Goal: Check status: Check status

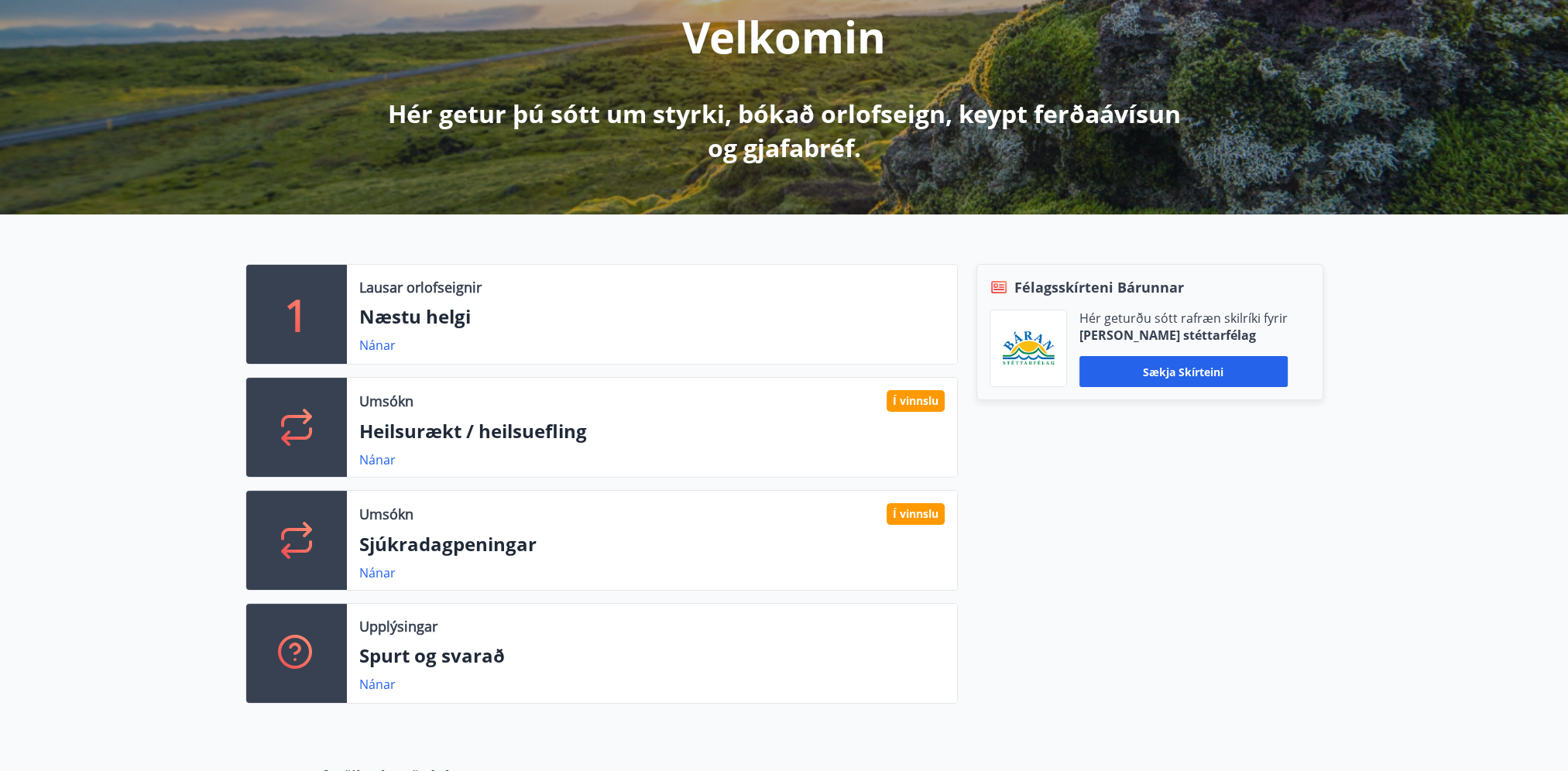
scroll to position [233, 0]
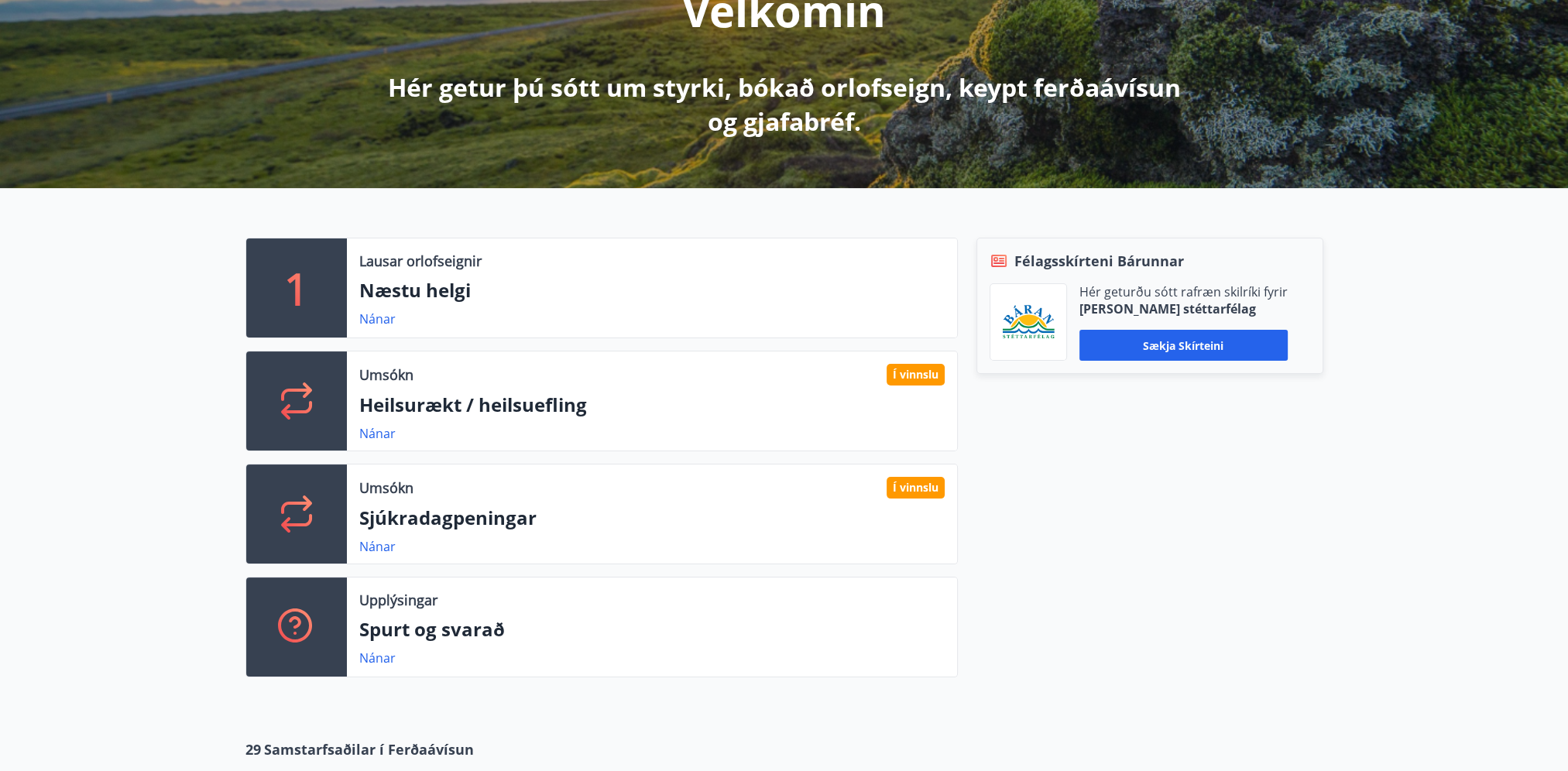
click at [93, 443] on div "1 Lausar orlofseignir Næstu helgi Nánar Umsókn Í vinnslu Heilsurækt / heilsuefl…" at bounding box center [784, 451] width 1568 height 527
click at [377, 542] on link "Nánar" at bounding box center [377, 546] width 36 height 17
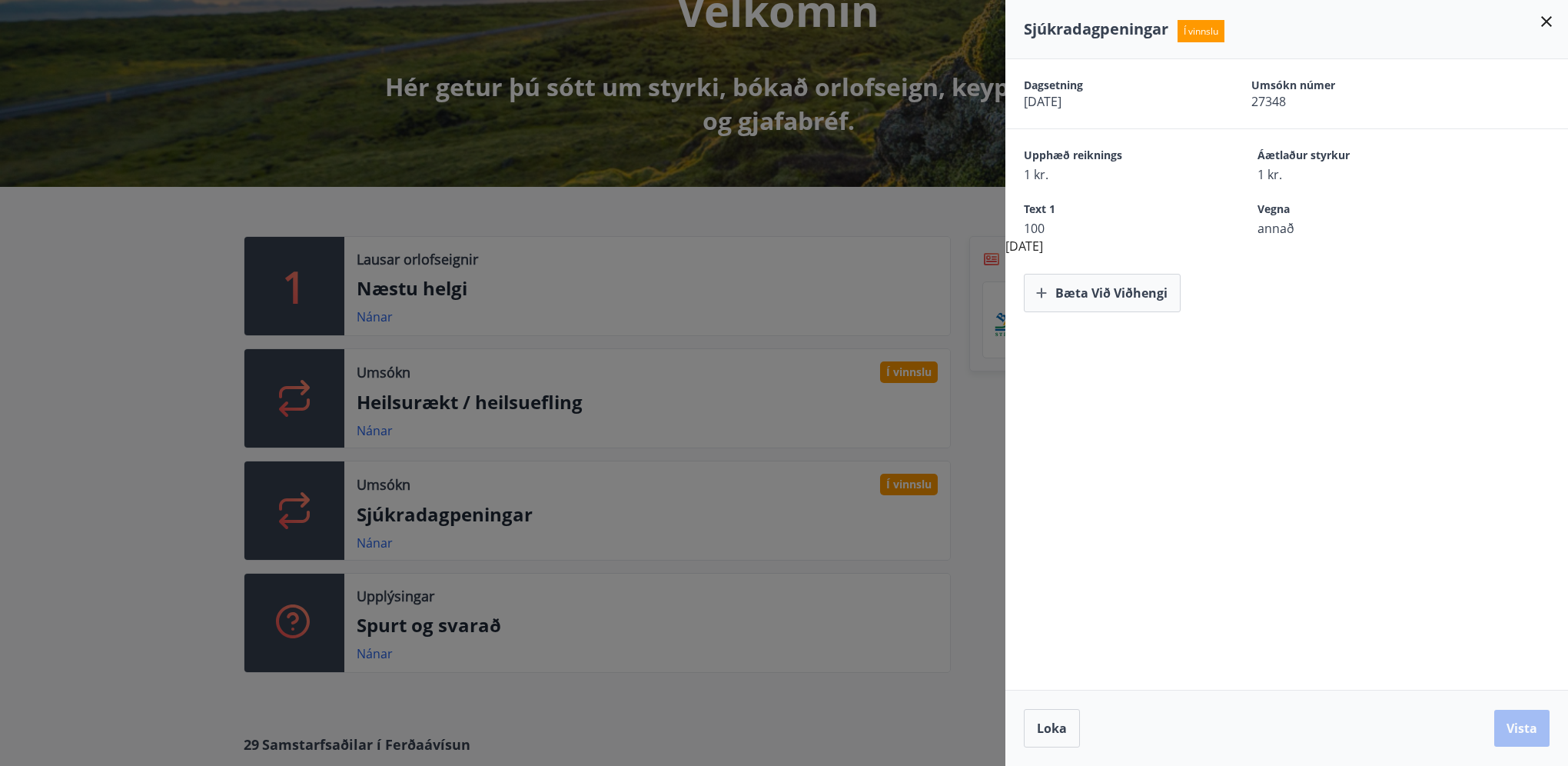
drag, startPoint x: 1254, startPoint y: 144, endPoint x: 1308, endPoint y: 237, distance: 107.5
click at [1308, 237] on div "Dagsetning 25.08.2025 Umsókn númer 27348 Upphæð reiknings 1 kr. Áætlaður styrku…" at bounding box center [1287, 185] width 563 height 253
drag, startPoint x: 1308, startPoint y: 237, endPoint x: 1356, endPoint y: 308, distance: 85.7
click at [1356, 308] on div "Bæta við viðhengi" at bounding box center [1295, 293] width 544 height 39
drag, startPoint x: 1259, startPoint y: 90, endPoint x: 1283, endPoint y: 159, distance: 73.1
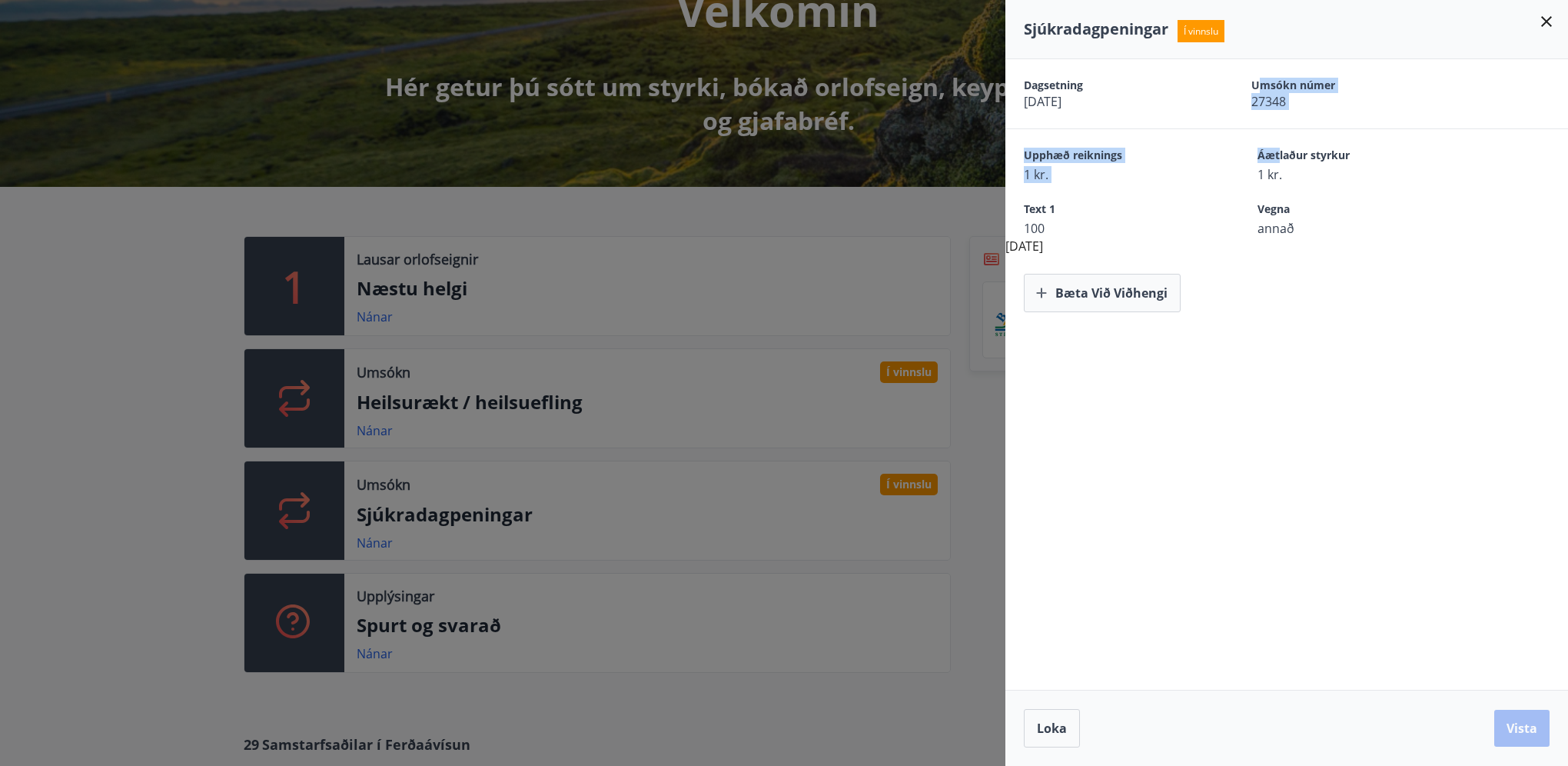
click at [1283, 159] on div "Dagsetning 25.08.2025 Umsókn númer 27348 Upphæð reiknings 1 kr. Áætlaður styrku…" at bounding box center [1287, 185] width 563 height 253
drag, startPoint x: 1283, startPoint y: 159, endPoint x: 1327, endPoint y: 265, distance: 114.8
click at [1327, 265] on div "Bæta við viðhengi" at bounding box center [1287, 283] width 563 height 57
drag, startPoint x: 1304, startPoint y: 205, endPoint x: 1293, endPoint y: 82, distance: 123.5
click at [1293, 82] on div "Dagsetning 25.08.2025 Umsókn númer 27348 Upphæð reiknings 1 kr. Áætlaður styrku…" at bounding box center [1287, 185] width 563 height 253
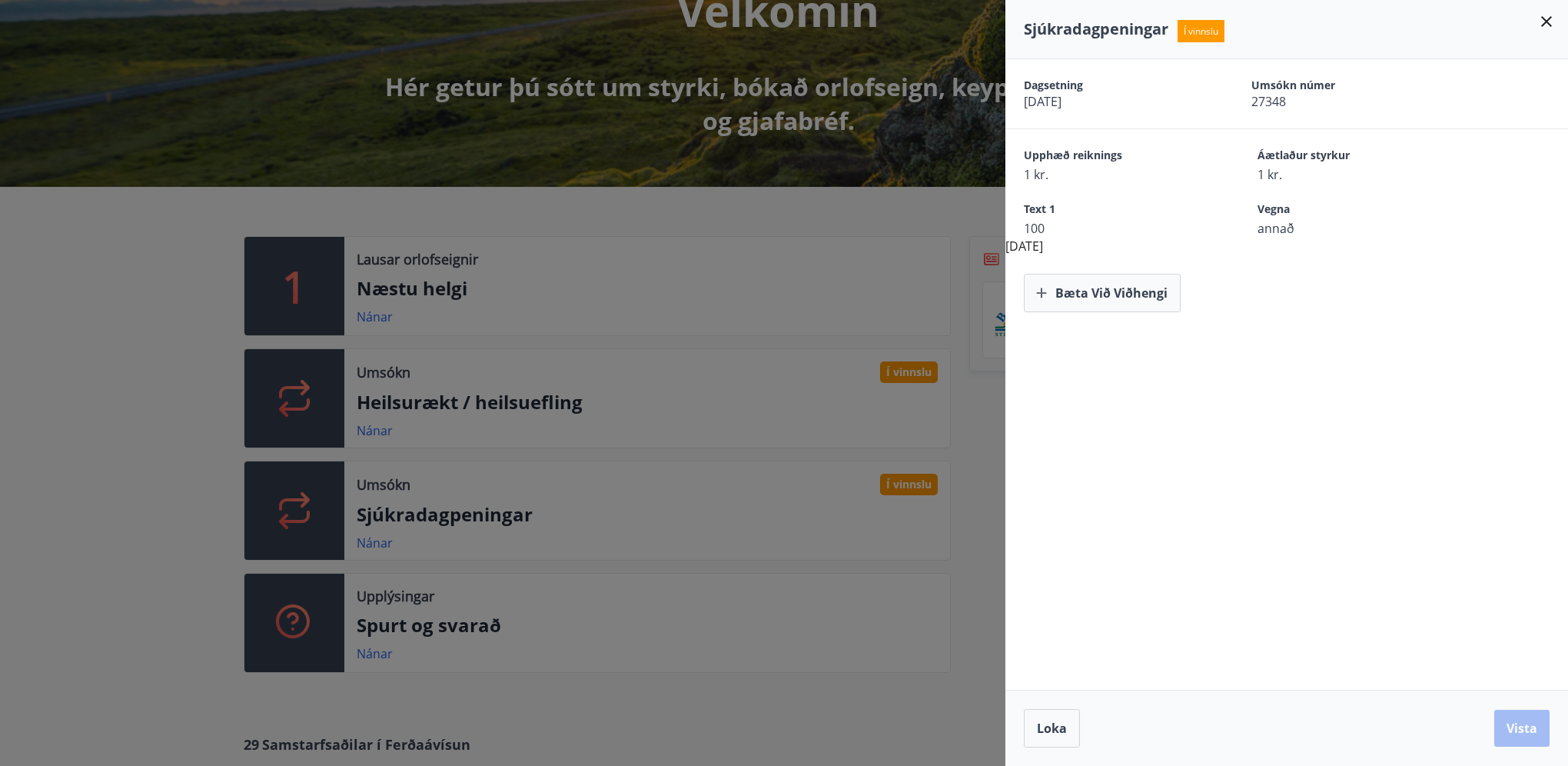
drag, startPoint x: 1293, startPoint y: 82, endPoint x: 1365, endPoint y: 239, distance: 172.7
click at [1365, 239] on div "Dagsetning 25.08.2025 Umsókn númer 27348 Upphæð reiknings 1 kr. Áætlaður styrku…" at bounding box center [1287, 185] width 563 height 253
click at [1059, 216] on span "Text 1" at bounding box center [1113, 211] width 180 height 18
click at [1443, 587] on div "Dagsetning 25.08.2025 Umsókn númer 27348 Upphæð reiknings 1 kr. Áætlaður styrku…" at bounding box center [1287, 375] width 563 height 631
click at [1064, 224] on span "100" at bounding box center [1113, 228] width 180 height 17
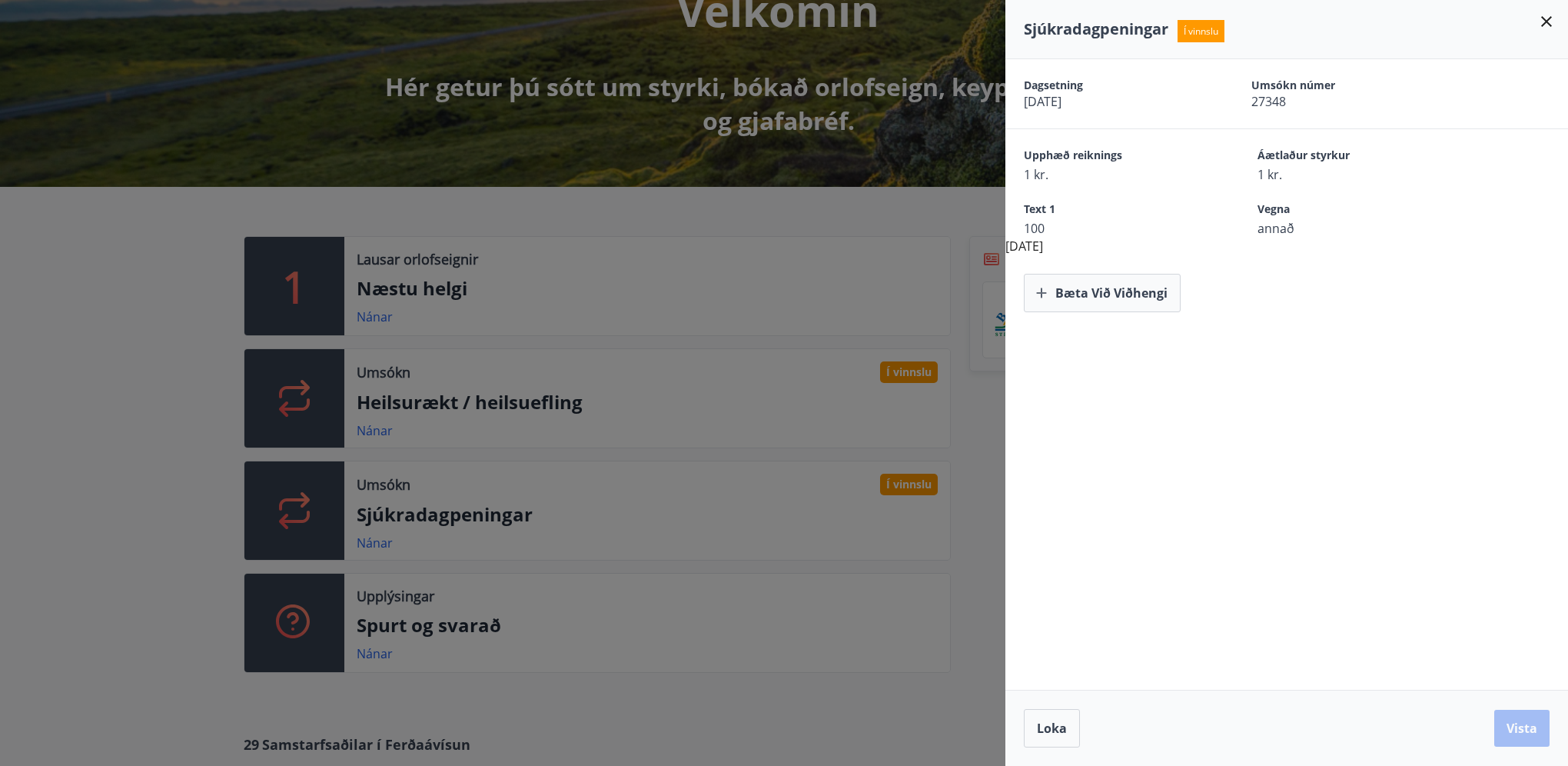
drag, startPoint x: 1030, startPoint y: 224, endPoint x: 1062, endPoint y: 244, distance: 37.7
click at [1062, 244] on div "Dagsetning 25.08.2025 Umsókn númer 27348 Upphæð reiknings 1 kr. Áætlaður styrku…" at bounding box center [1287, 185] width 563 height 253
drag, startPoint x: 1062, startPoint y: 244, endPoint x: 1360, endPoint y: 232, distance: 298.2
click at [1358, 232] on span "annað" at bounding box center [1347, 228] width 180 height 17
click at [1370, 229] on span "annað" at bounding box center [1347, 228] width 180 height 17
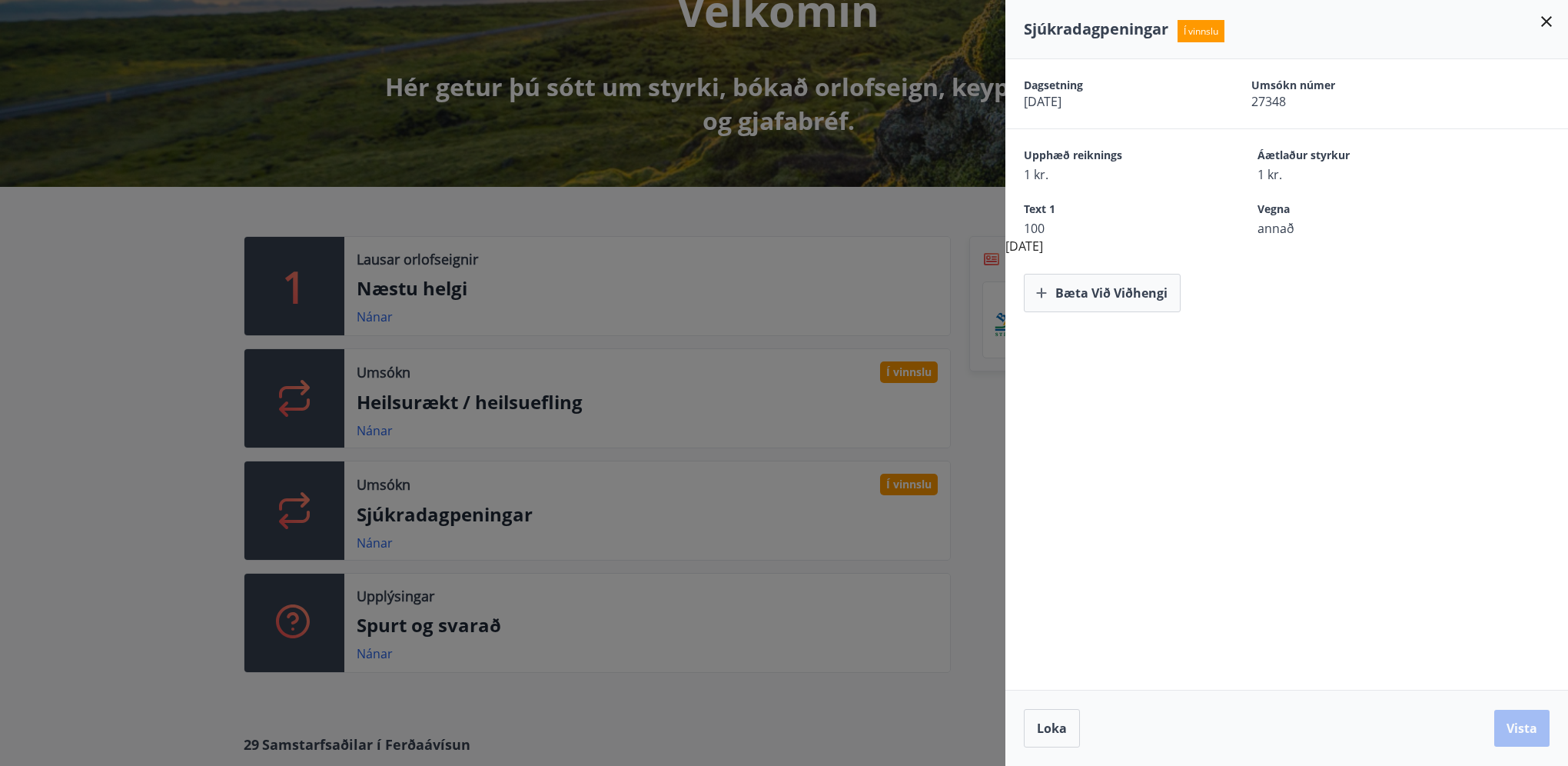
drag, startPoint x: 674, startPoint y: 394, endPoint x: 353, endPoint y: 435, distance: 323.6
click at [656, 398] on div at bounding box center [784, 383] width 1568 height 766
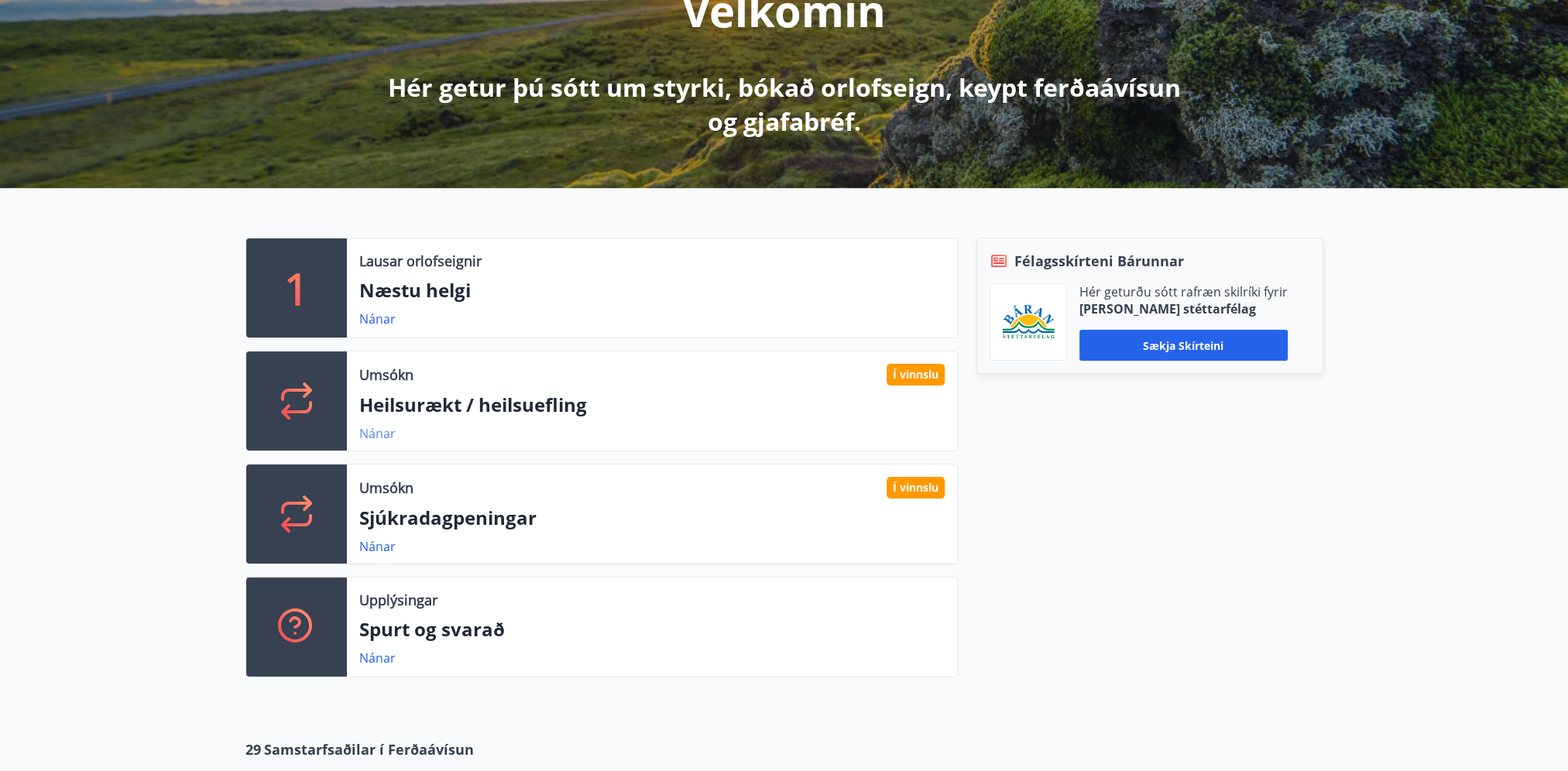
click at [390, 437] on link "Nánar" at bounding box center [377, 433] width 36 height 17
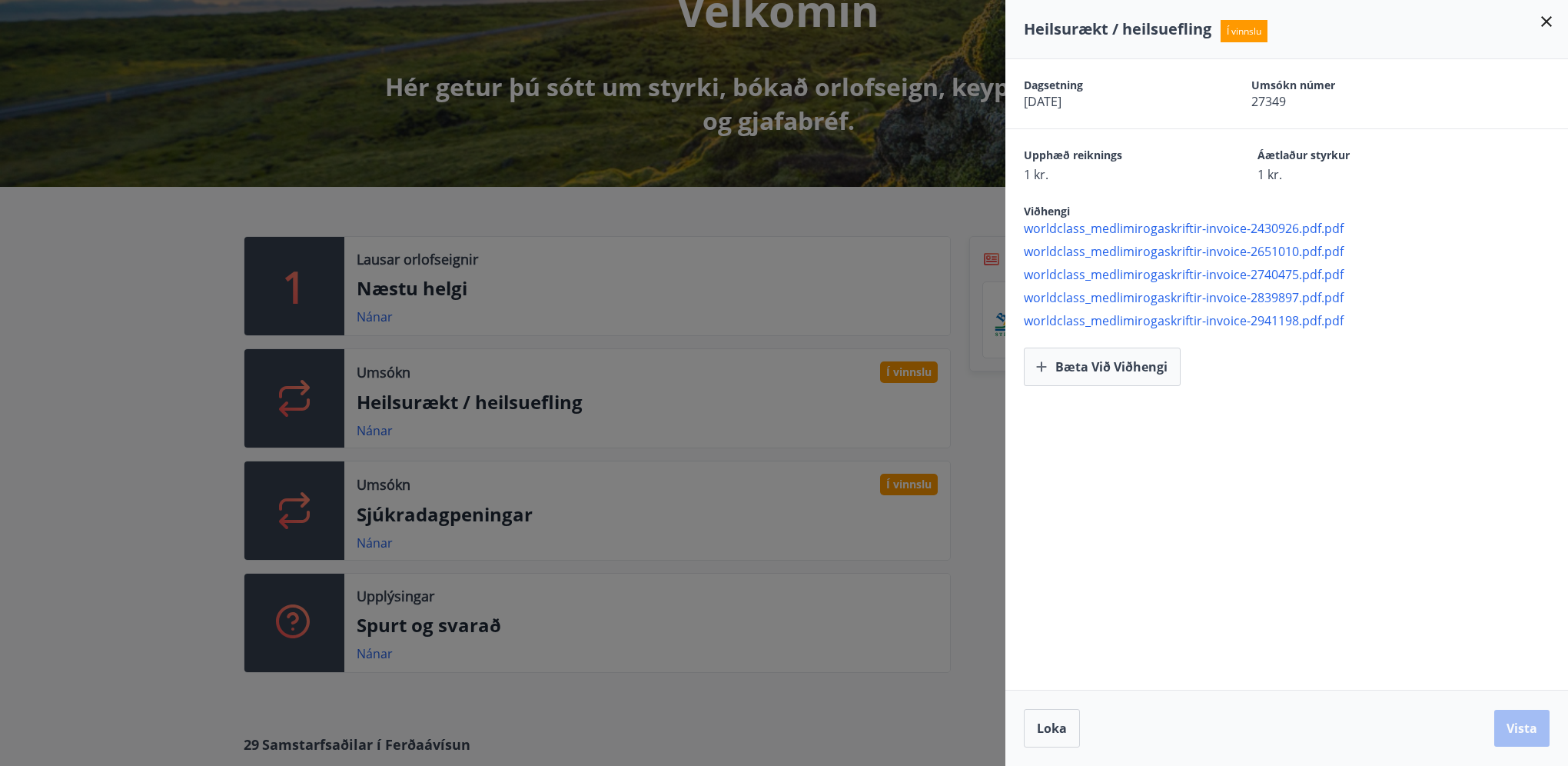
click at [414, 543] on div at bounding box center [784, 383] width 1568 height 766
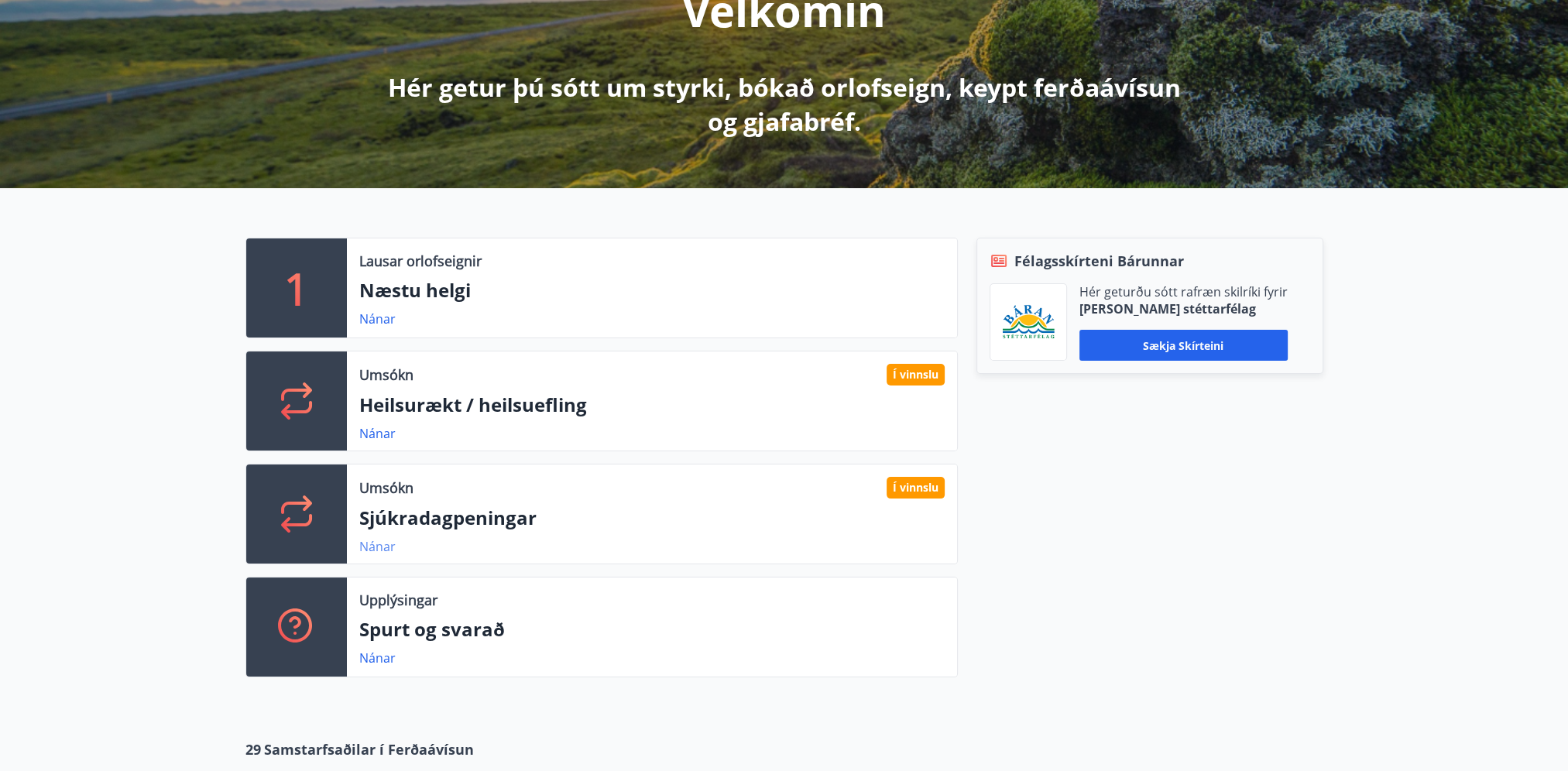
click at [375, 546] on link "Nánar" at bounding box center [377, 546] width 36 height 17
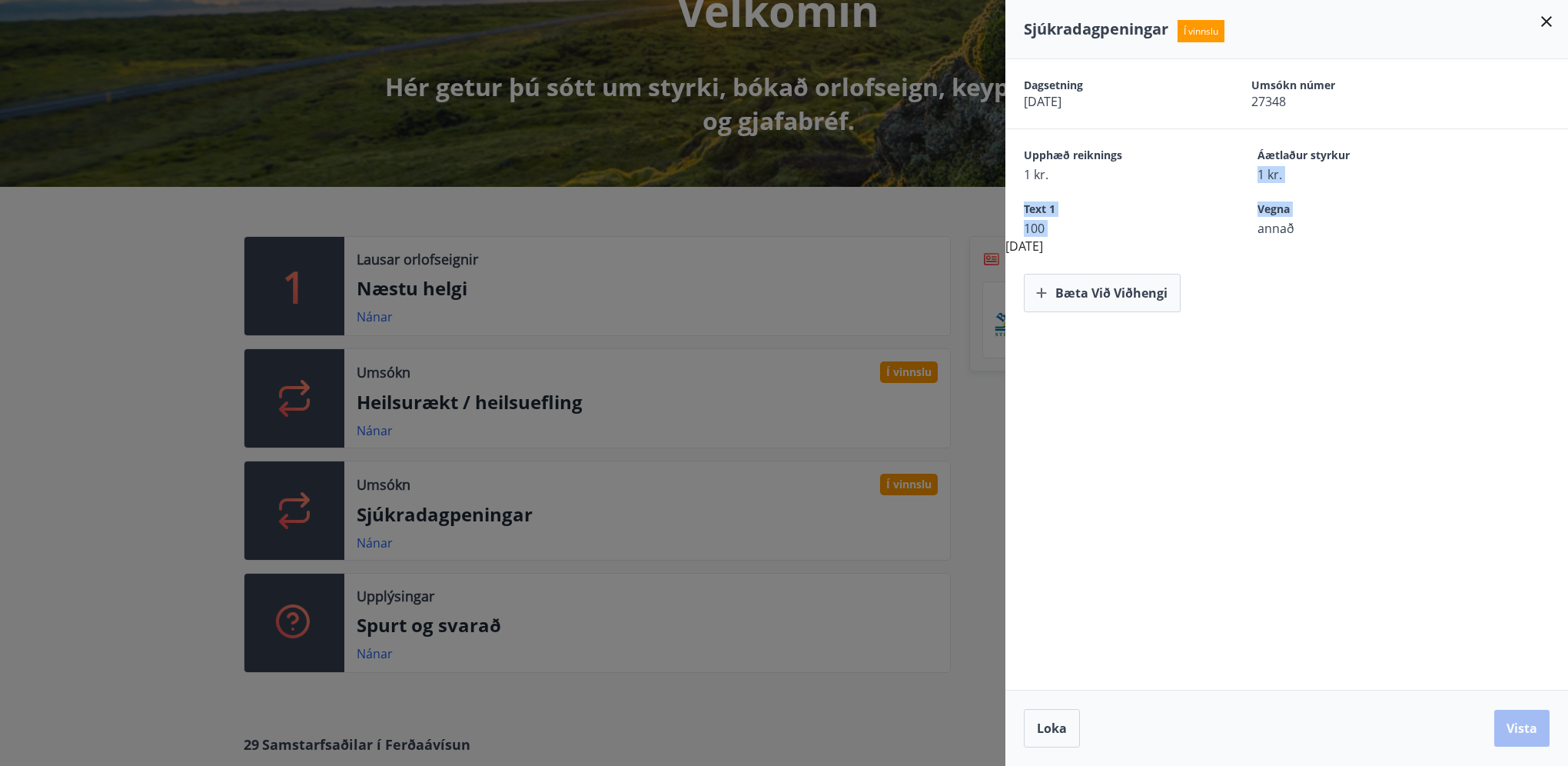
drag, startPoint x: 1256, startPoint y: 230, endPoint x: 1257, endPoint y: 169, distance: 61.0
click at [1257, 169] on div "Dagsetning 25.08.2025 Umsókn númer 27348 Upphæð reiknings 1 kr. Áætlaður styrku…" at bounding box center [1287, 185] width 563 height 253
drag, startPoint x: 1257, startPoint y: 169, endPoint x: 1368, endPoint y: 200, distance: 115.2
click at [1368, 200] on div "Text 1 100 Vegna annað" at bounding box center [1287, 210] width 563 height 53
click at [1270, 83] on span "Umsókn númer" at bounding box center [1338, 85] width 174 height 16
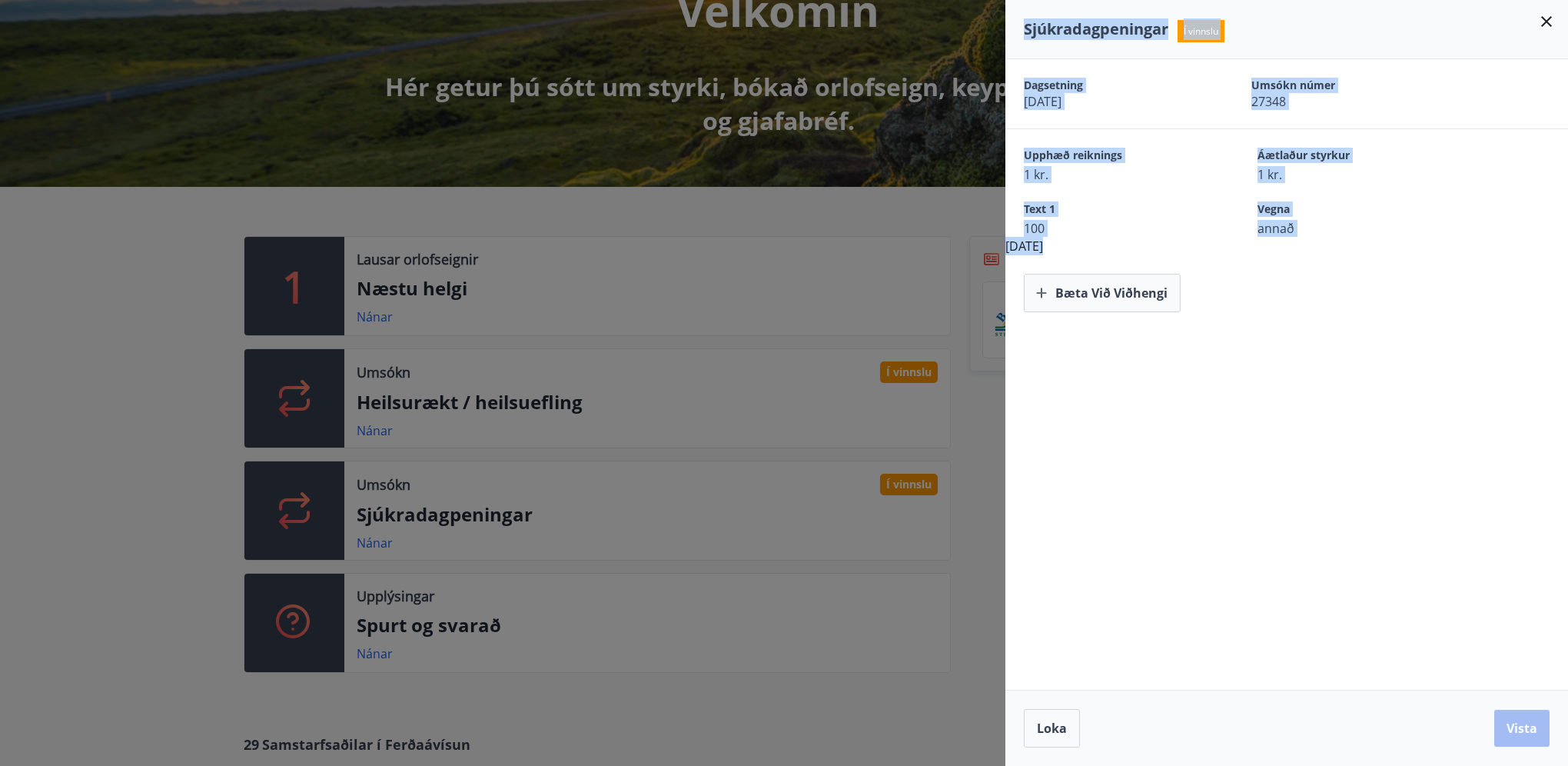
drag, startPoint x: 1042, startPoint y: 243, endPoint x: 998, endPoint y: 121, distance: 129.7
click at [998, 121] on div "Sjúkradagpeningar Í vinnslu Dagsetning [DATE] Umsókn númer 27348 Upphæð reiknin…" at bounding box center [784, 383] width 1568 height 766
click at [1338, 150] on span "Áætlaður styrkur" at bounding box center [1347, 156] width 180 height 18
drag, startPoint x: 1079, startPoint y: 243, endPoint x: 1054, endPoint y: 150, distance: 96.3
click at [1054, 150] on div "Dagsetning 25.08.2025 Umsókn númer 27348 Upphæð reiknings 1 kr. Áætlaður styrku…" at bounding box center [1287, 185] width 563 height 253
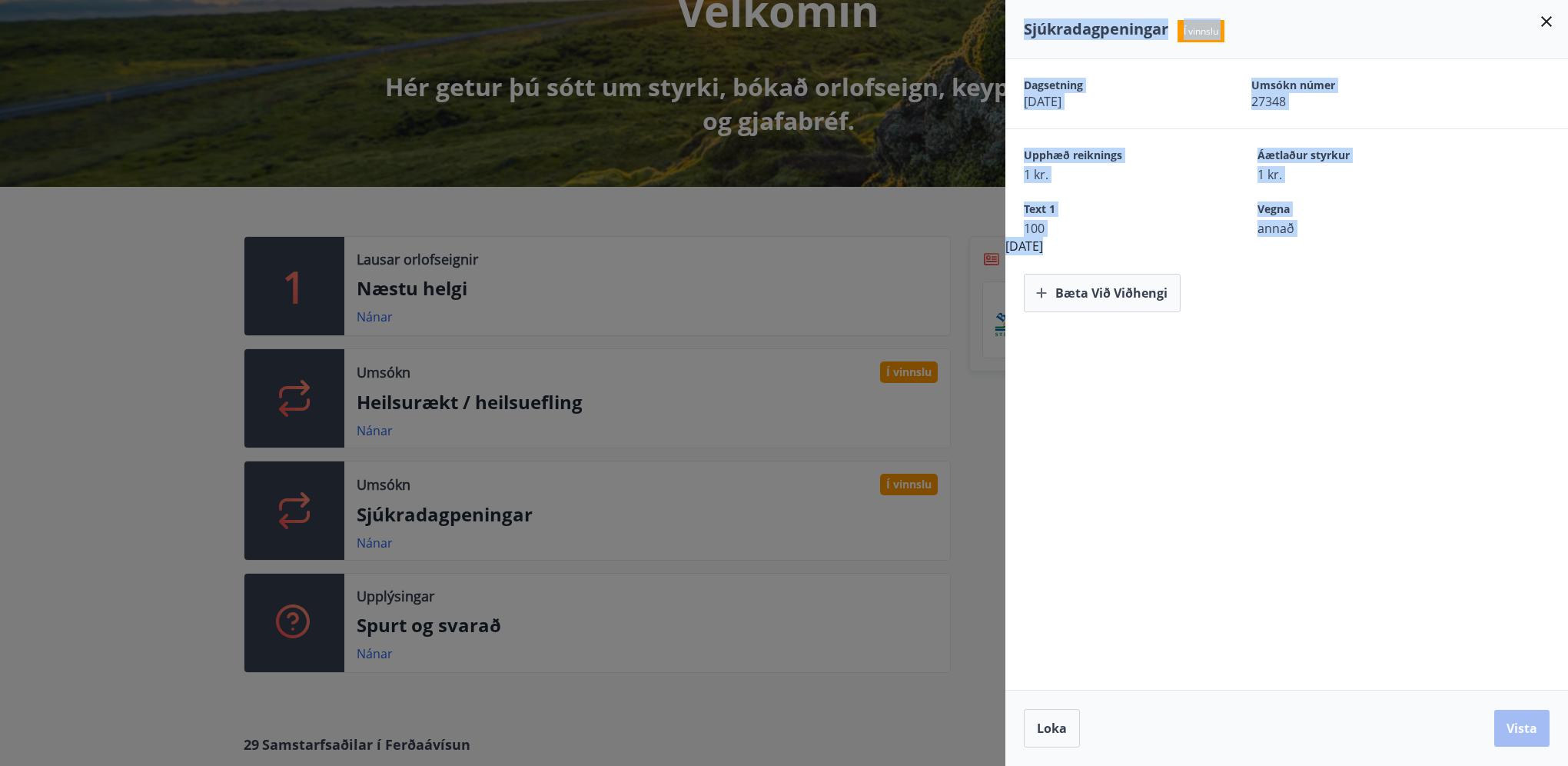
drag, startPoint x: 1054, startPoint y: 150, endPoint x: 1309, endPoint y: 183, distance: 257.1
click at [1309, 183] on span "1 kr." at bounding box center [1347, 174] width 180 height 17
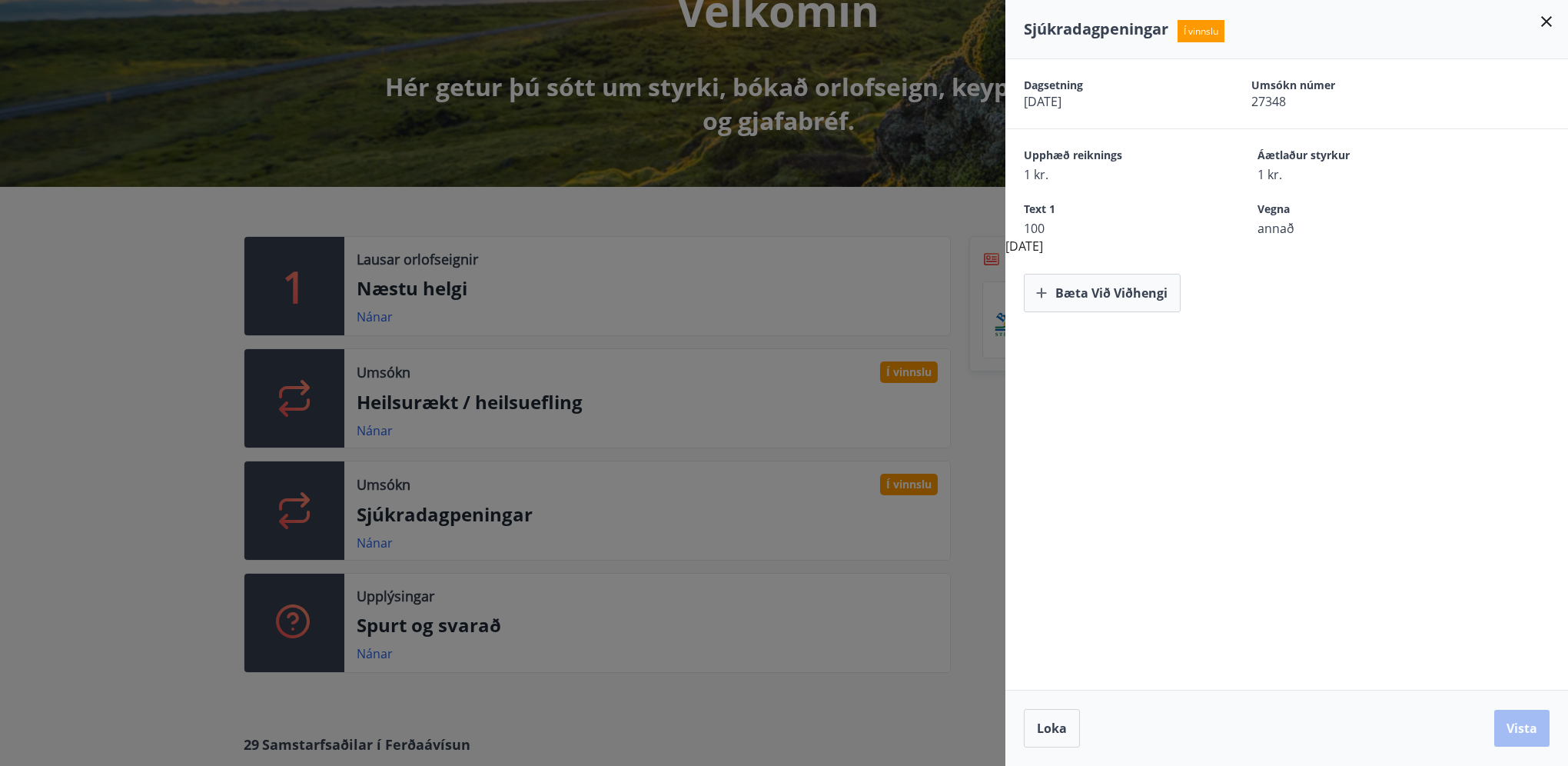
click at [1225, 270] on div "Bæta við viðhengi" at bounding box center [1287, 283] width 563 height 57
drag, startPoint x: 1187, startPoint y: 31, endPoint x: 1221, endPoint y: 31, distance: 34.0
click at [1221, 31] on span "Í vinnslu" at bounding box center [1201, 31] width 47 height 22
drag, startPoint x: 1221, startPoint y: 31, endPoint x: 1162, endPoint y: 128, distance: 113.5
click at [1162, 128] on div "Dagsetning 25.08.2025 Umsókn númer 27348 Upphæð reiknings 1 kr. Áætlaður styrku…" at bounding box center [1287, 185] width 563 height 253
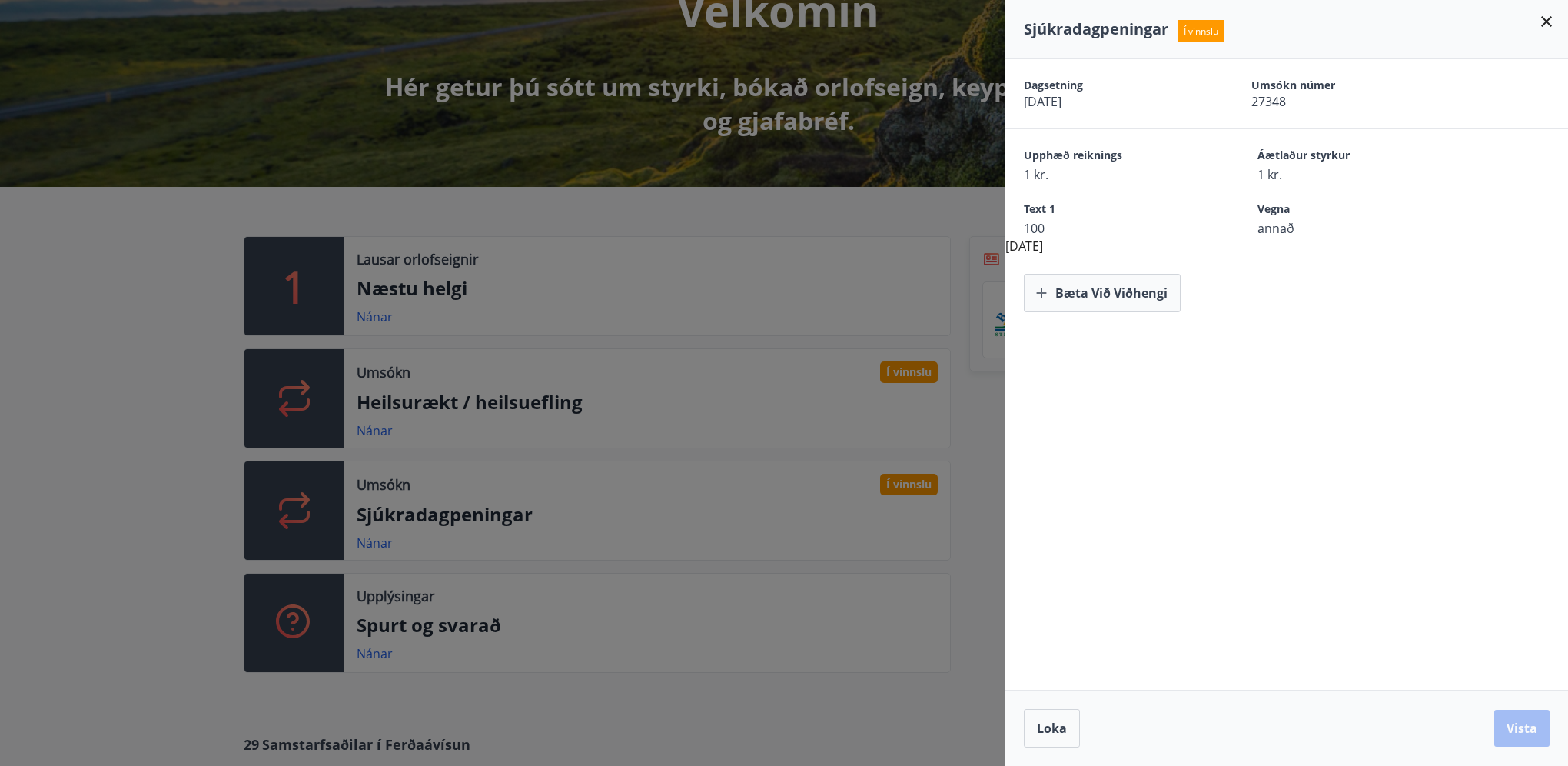
click at [1066, 109] on span "[DATE]" at bounding box center [1110, 101] width 174 height 17
click at [1042, 738] on button "Loka" at bounding box center [1052, 729] width 56 height 39
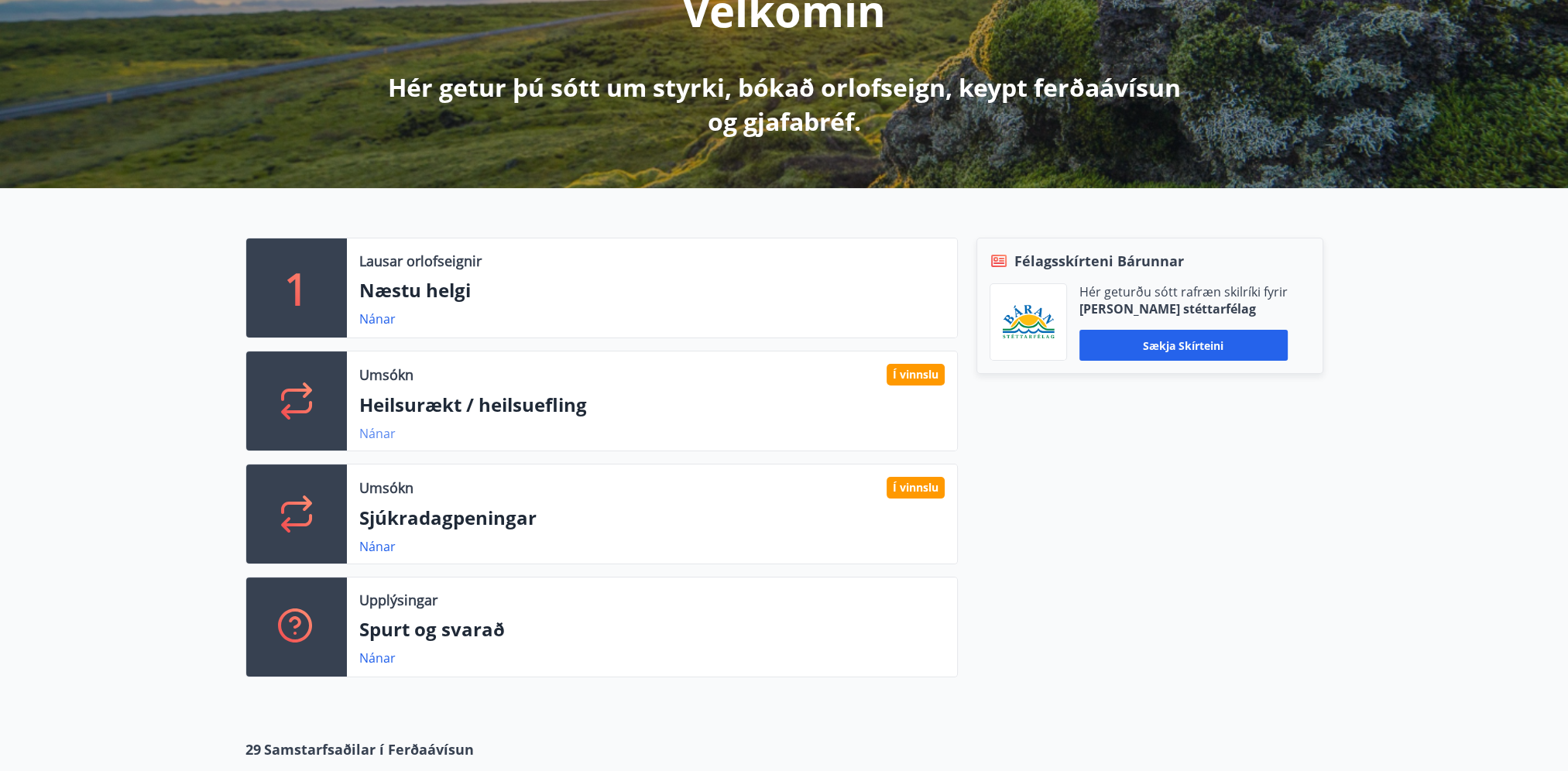
click at [372, 432] on link "Nánar" at bounding box center [377, 433] width 36 height 17
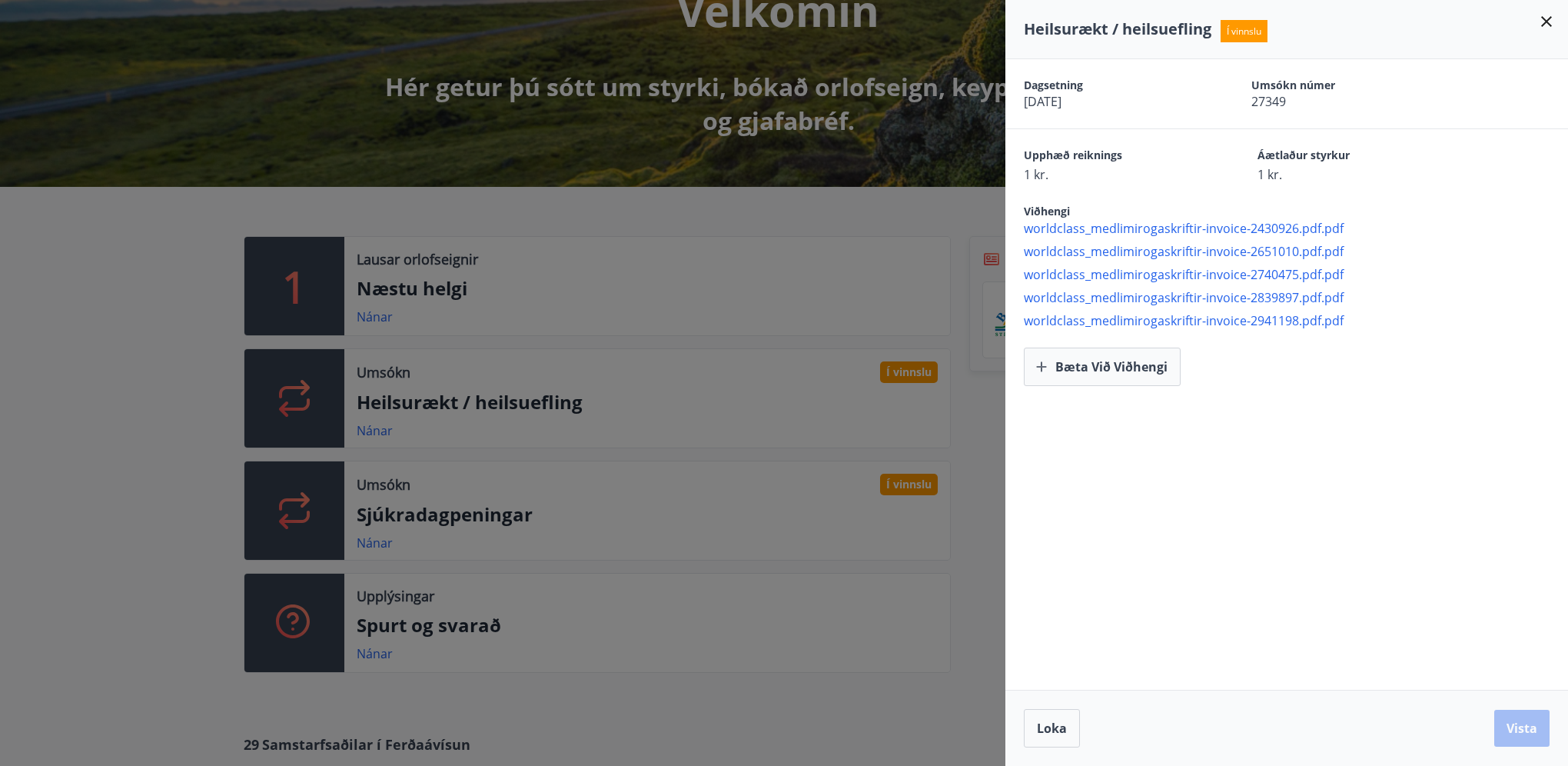
click at [1221, 632] on div "Dagsetning 25.08.2025 Umsókn númer 27349 Upphæð reiknings 1 kr. Áætlaður styrku…" at bounding box center [1287, 375] width 563 height 631
click at [683, 488] on div at bounding box center [784, 383] width 1568 height 766
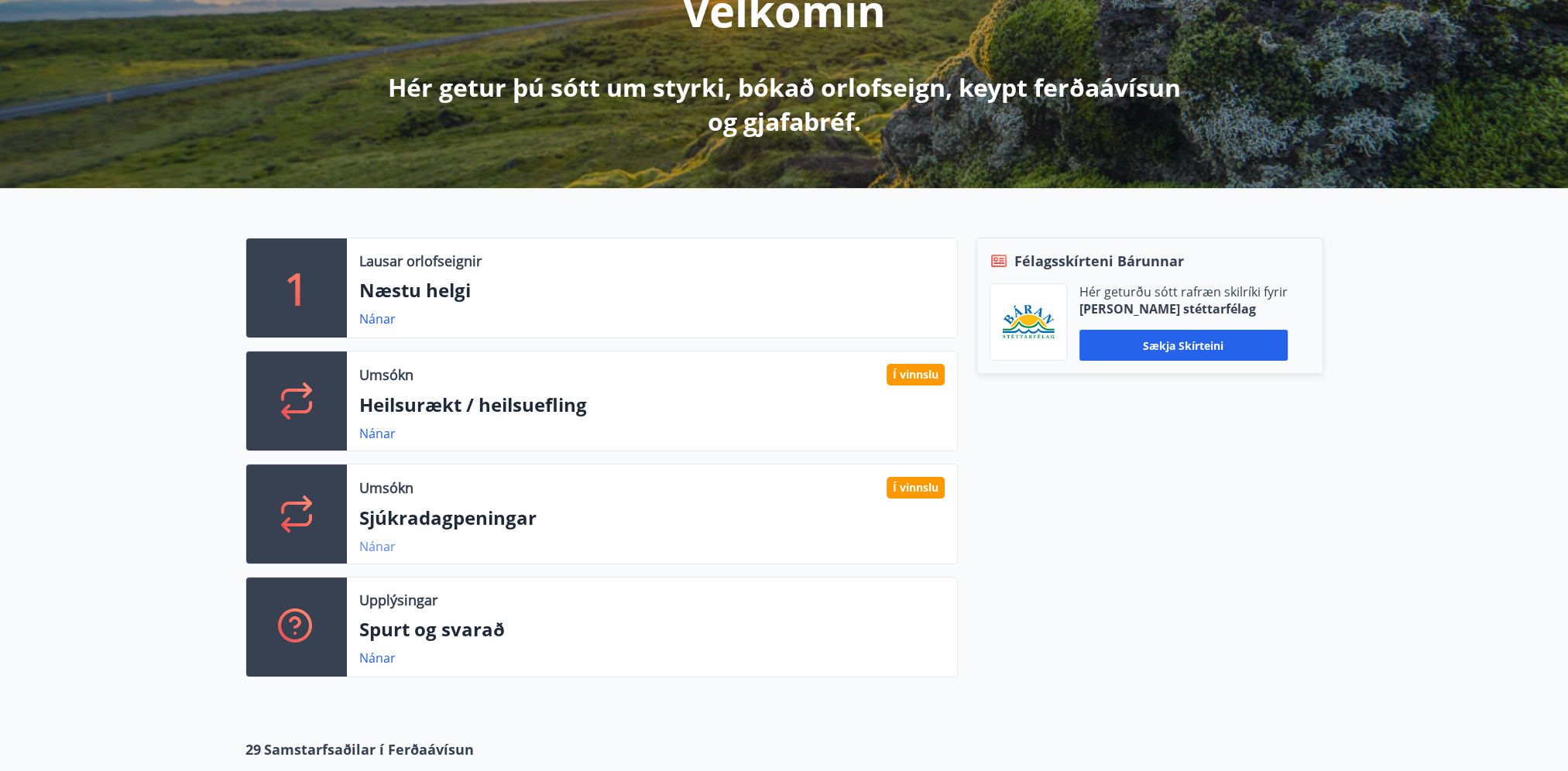
click at [365, 541] on link "Nánar" at bounding box center [377, 546] width 36 height 17
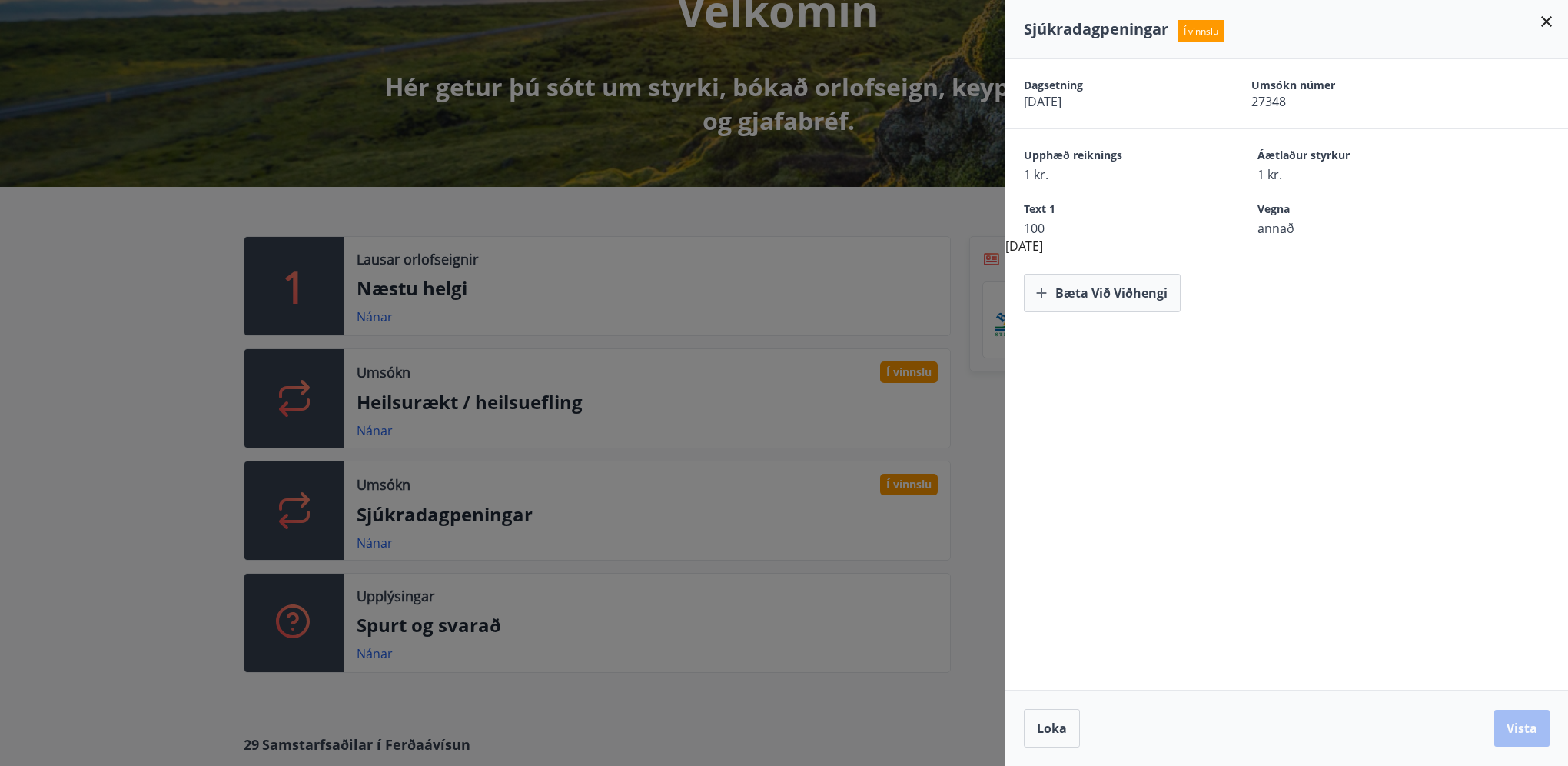
drag, startPoint x: 1273, startPoint y: 419, endPoint x: 1265, endPoint y: 427, distance: 11.3
click at [1273, 420] on div "Dagsetning 25.08.2025 Umsókn númer 27348 Upphæð reiknings 1 kr. Áætlaður styrku…" at bounding box center [1287, 375] width 563 height 631
click at [1120, 310] on button "Bæta við viðhengi" at bounding box center [1102, 293] width 157 height 39
click at [1280, 440] on div "Dagsetning 25.08.2025 Umsókn númer 27348 Upphæð reiknings 1 kr. Áætlaður styrku…" at bounding box center [1287, 375] width 563 height 631
click at [1057, 730] on span "Loka" at bounding box center [1052, 728] width 30 height 17
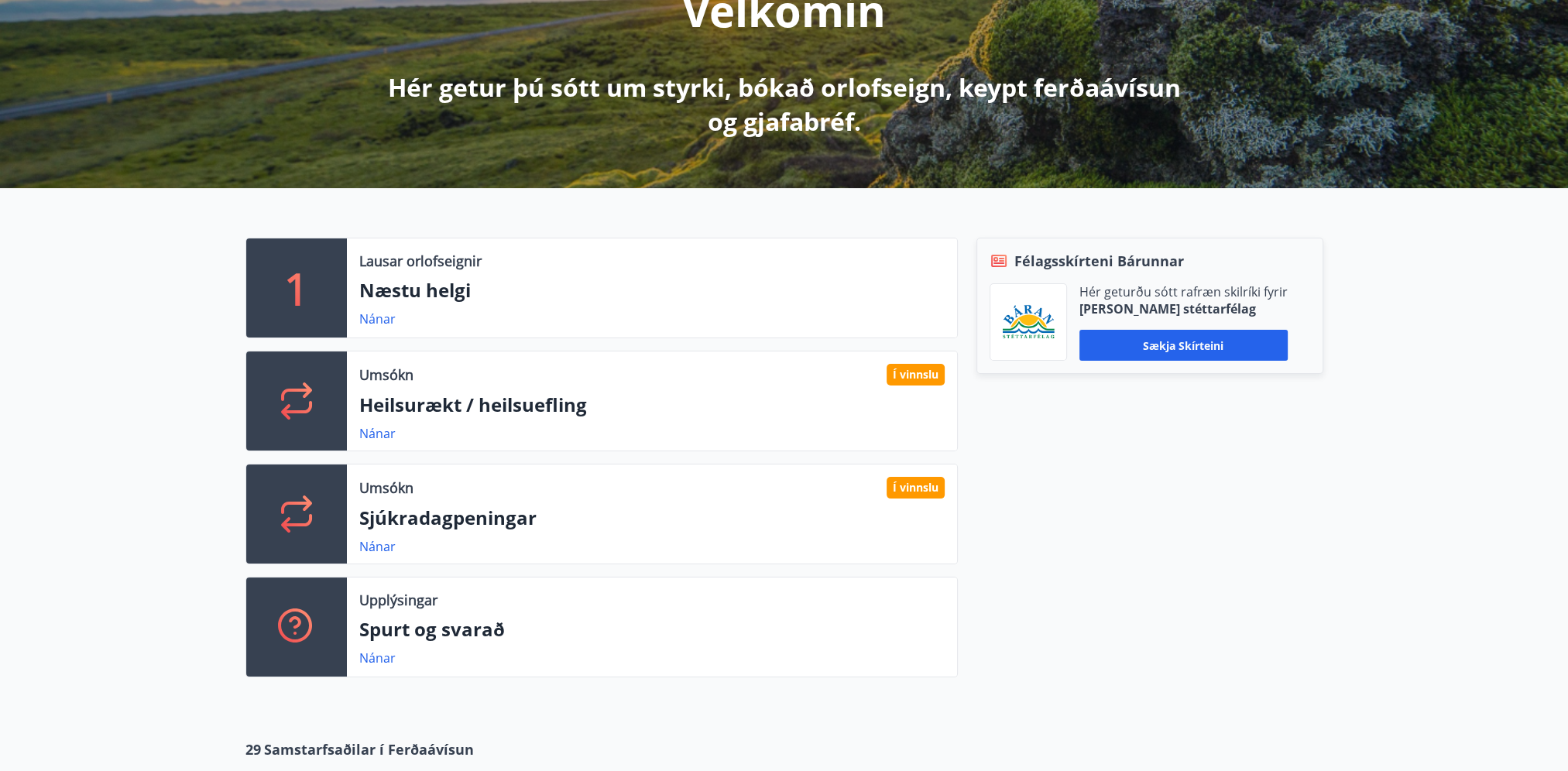
click at [1072, 523] on div "Félagsskírteni Bárunnar Hér geturðu sótt rafræn skilríki fyrir [PERSON_NAME] st…" at bounding box center [1140, 463] width 365 height 452
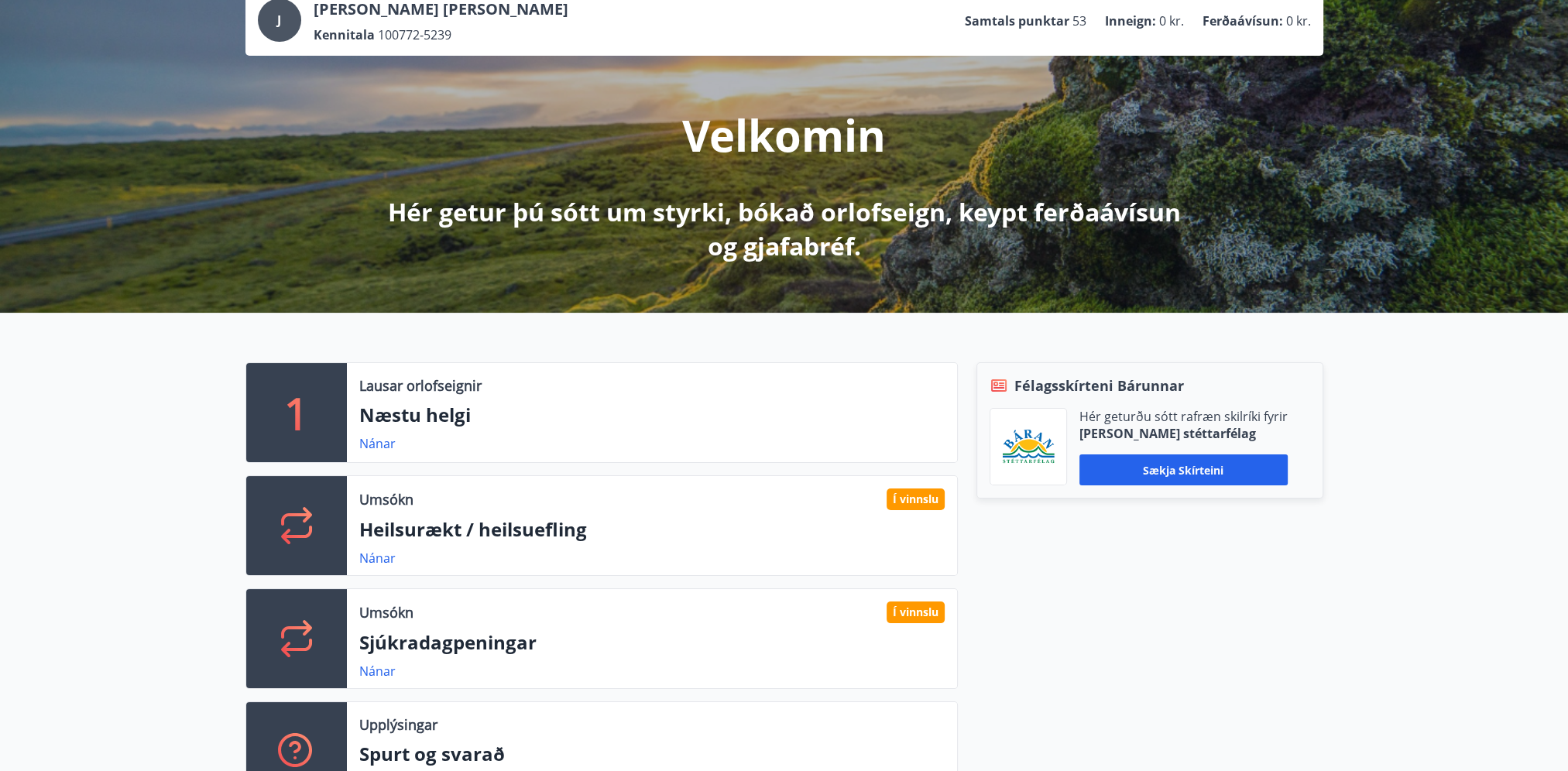
scroll to position [542, 0]
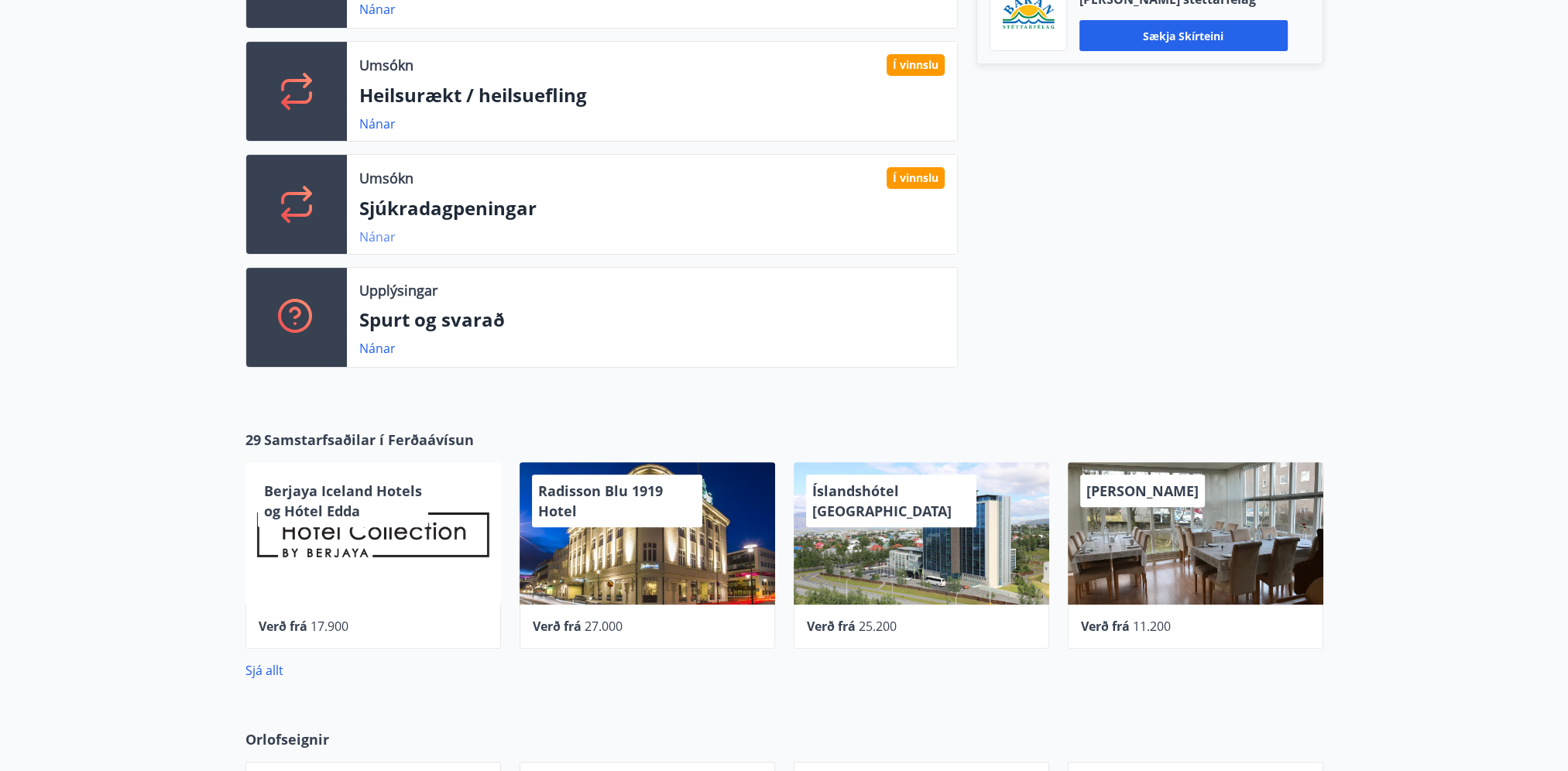
click at [389, 234] on link "Nánar" at bounding box center [377, 236] width 36 height 17
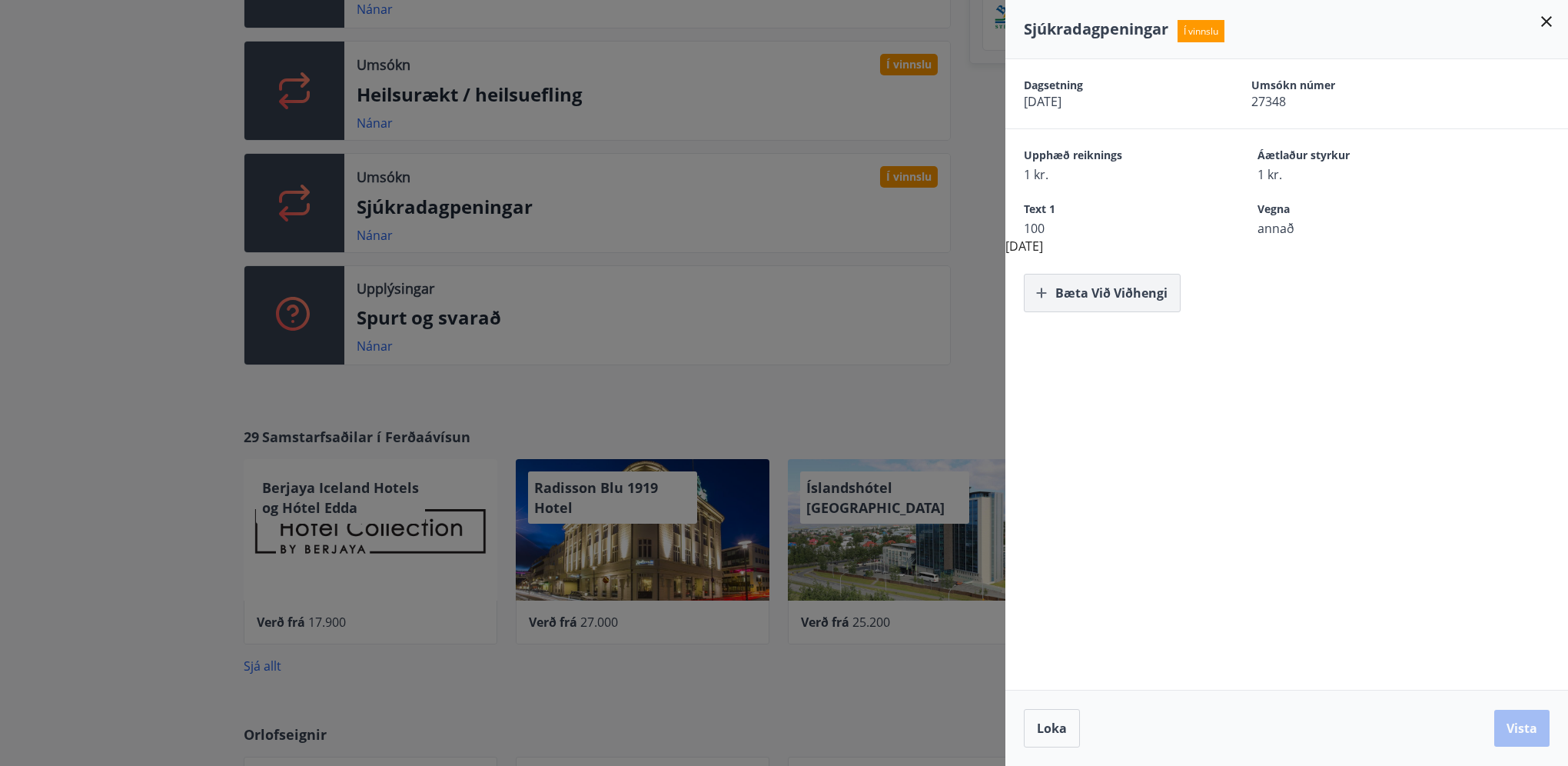
click at [1078, 277] on button "Bæta við viðhengi" at bounding box center [1102, 293] width 157 height 39
click at [1385, 407] on div "Dagsetning 25.08.2025 Umsókn númer 27348 Upphæð reiknings 1 kr. Áætlaður styrku…" at bounding box center [1287, 375] width 563 height 631
drag, startPoint x: 1108, startPoint y: 220, endPoint x: 1101, endPoint y: 132, distance: 88.3
click at [1101, 132] on div "Dagsetning 25.08.2025 Umsókn númer 27348 Upphæð reiknings 1 kr. Áætlaður styrku…" at bounding box center [1287, 185] width 563 height 253
click at [1417, 261] on div "Bæta við viðhengi" at bounding box center [1287, 283] width 563 height 57
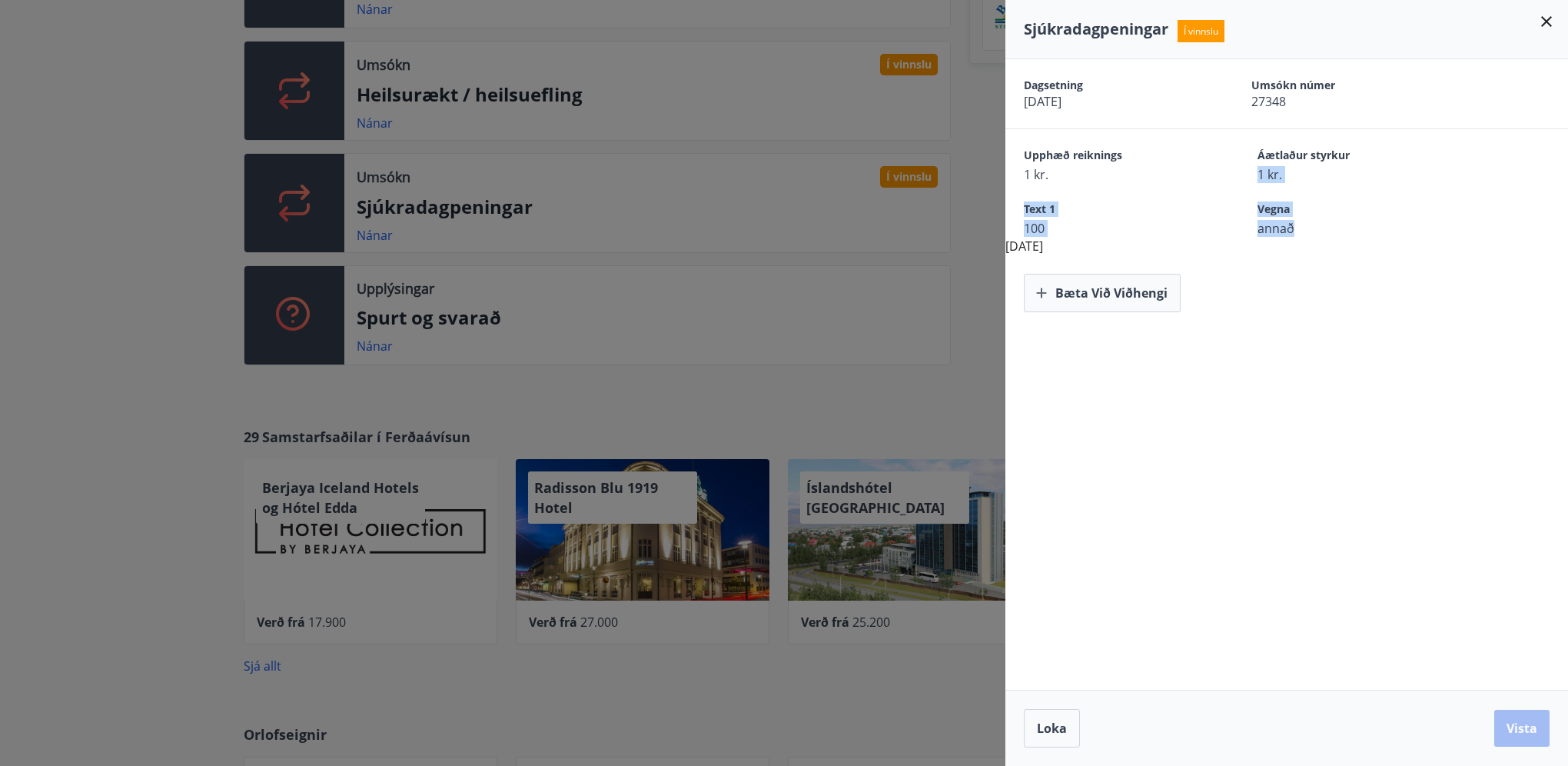
drag, startPoint x: 1389, startPoint y: 140, endPoint x: 1402, endPoint y: 232, distance: 92.9
click at [1402, 232] on div "Dagsetning 25.08.2025 Umsókn númer 27348 Upphæð reiknings 1 kr. Áætlaður styrku…" at bounding box center [1287, 185] width 563 height 253
drag, startPoint x: 1402, startPoint y: 232, endPoint x: 1303, endPoint y: 269, distance: 105.7
click at [1361, 295] on div "Bæta við viðhengi" at bounding box center [1295, 293] width 544 height 39
drag, startPoint x: 1116, startPoint y: 250, endPoint x: 1034, endPoint y: 53, distance: 213.4
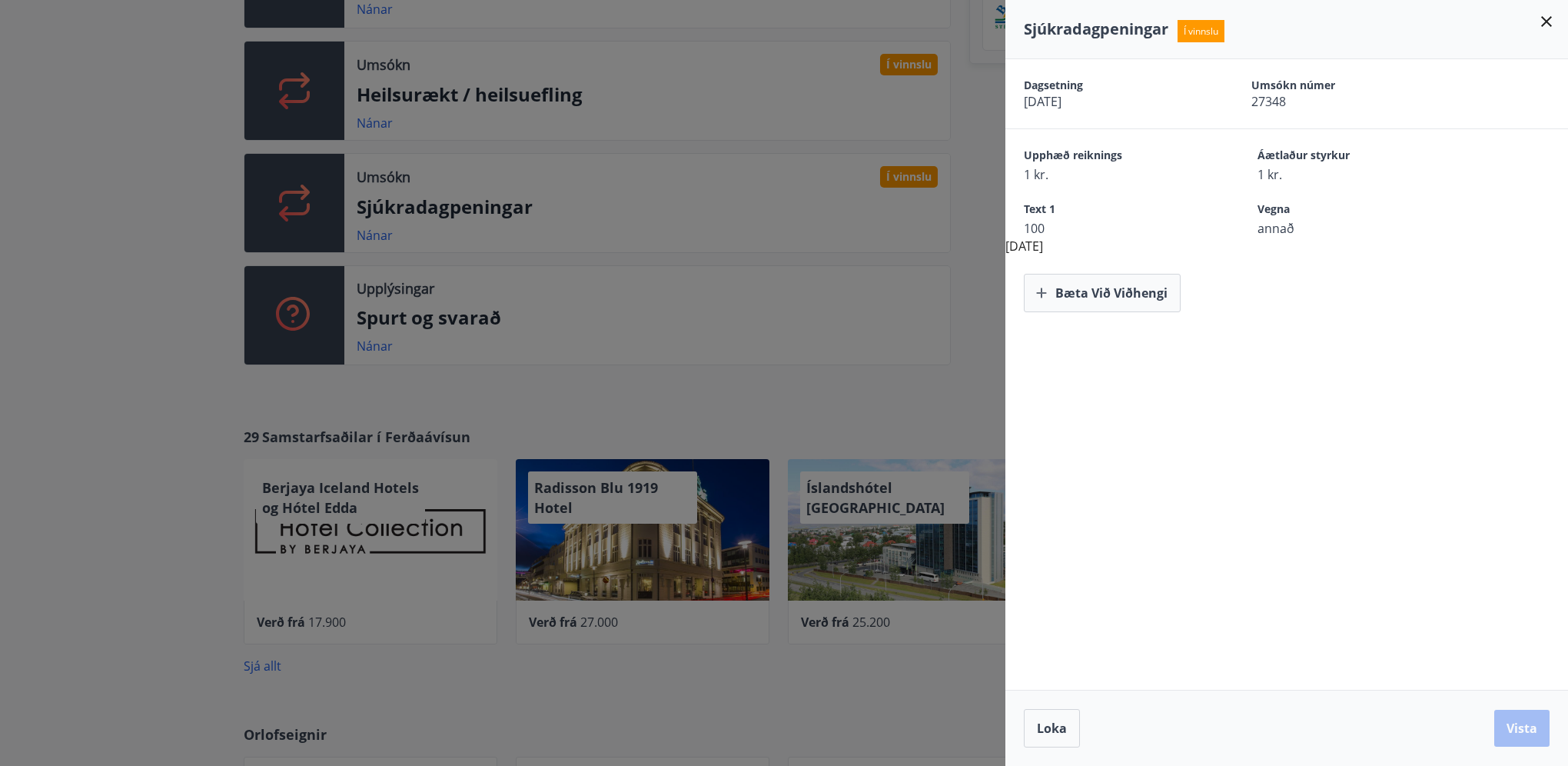
click at [1034, 53] on div "Sjúkradagpeningar Í vinnslu Dagsetning [DATE] Umsókn númer 27348 Upphæð reiknin…" at bounding box center [1287, 383] width 563 height 766
click at [1027, 72] on div "Dagsetning 25.08.2025 Umsókn númer 27348" at bounding box center [1287, 93] width 563 height 69
drag, startPoint x: 1025, startPoint y: 76, endPoint x: 1293, endPoint y: 240, distance: 314.2
click at [1293, 240] on div "Dagsetning 25.08.2025 Umsókn númer 27348 Upphæð reiknings 1 kr. Áætlaður styrku…" at bounding box center [1287, 185] width 563 height 253
click at [1331, 382] on div "Dagsetning 25.08.2025 Umsókn númer 27348 Upphæð reiknings 1 kr. Áætlaður styrku…" at bounding box center [1287, 375] width 563 height 631
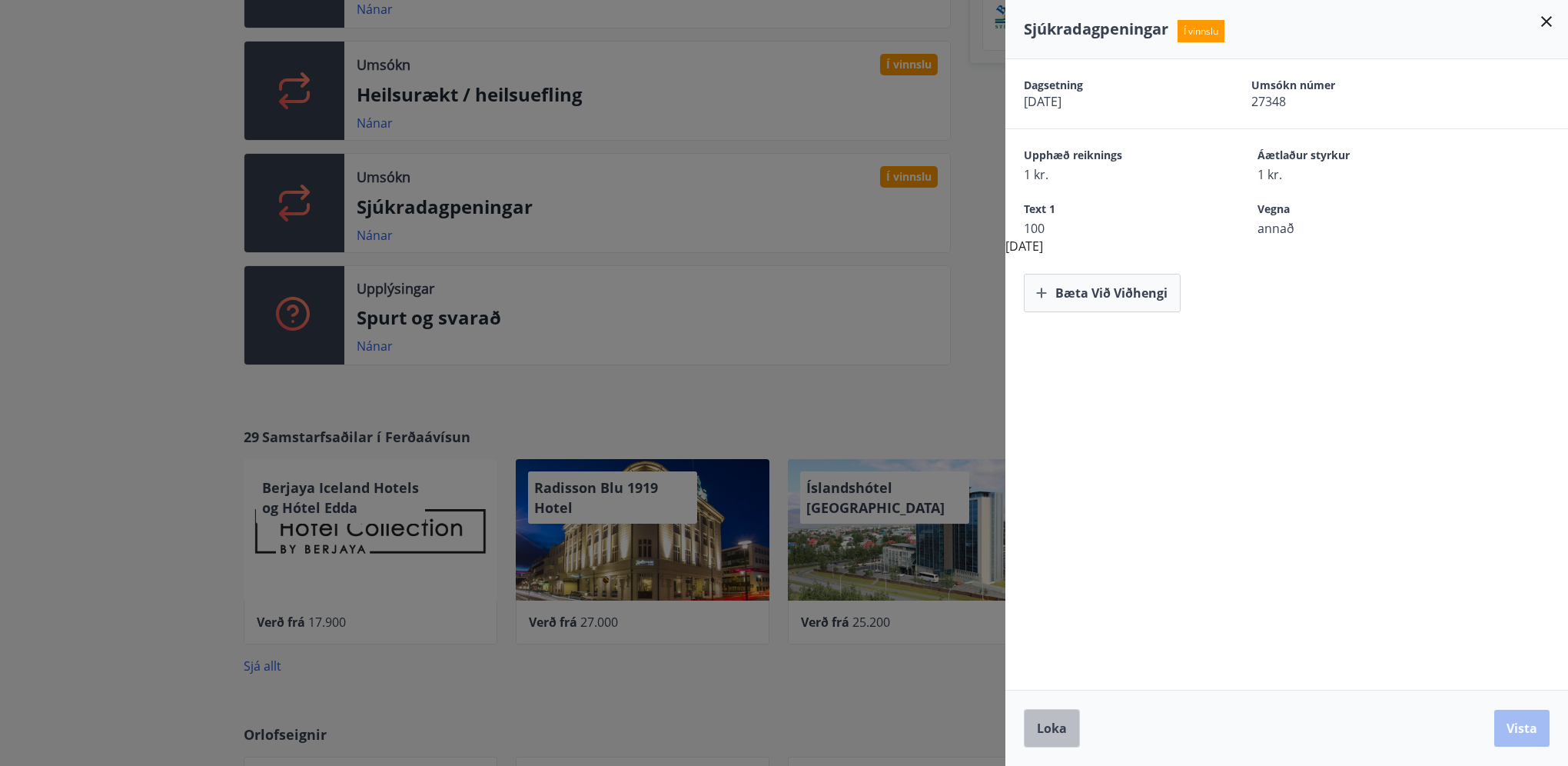
click at [1061, 729] on span "Loka" at bounding box center [1052, 728] width 30 height 17
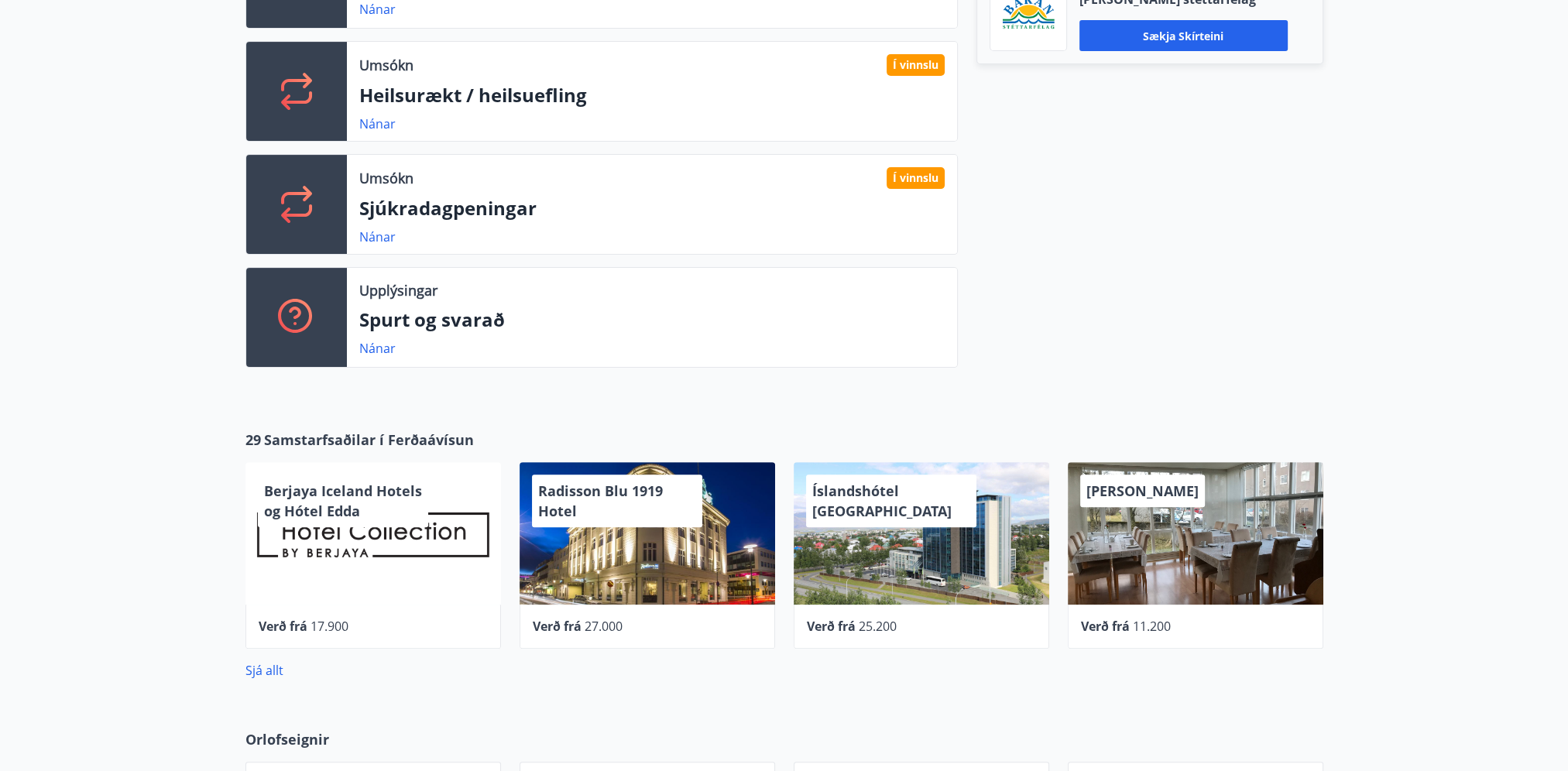
click at [731, 371] on div "1 Lausar orlofseignir Næstu helgi Nánar Umsókn Í vinnslu Heilsurækt / heilsuefl…" at bounding box center [592, 153] width 731 height 452
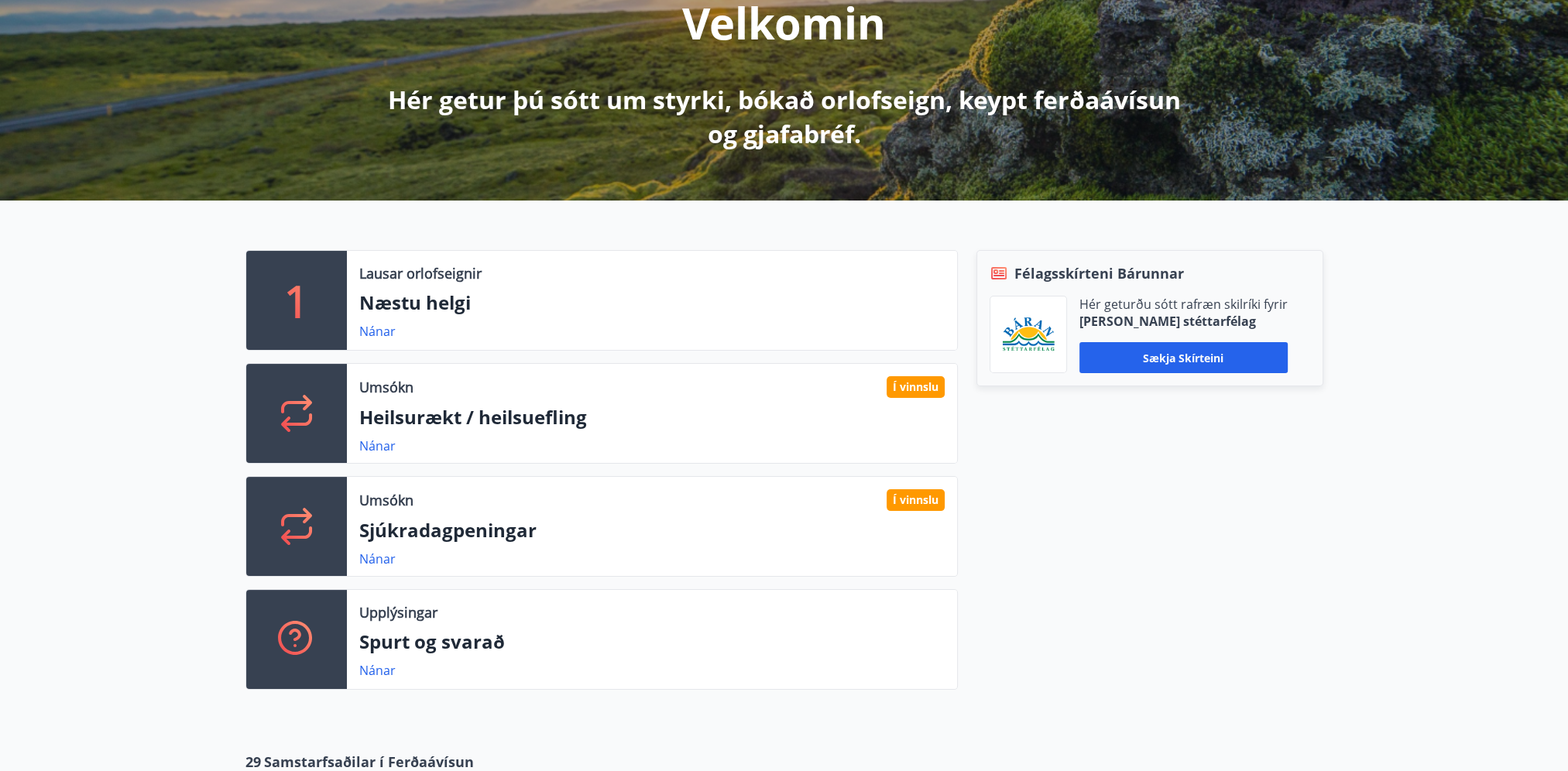
scroll to position [233, 0]
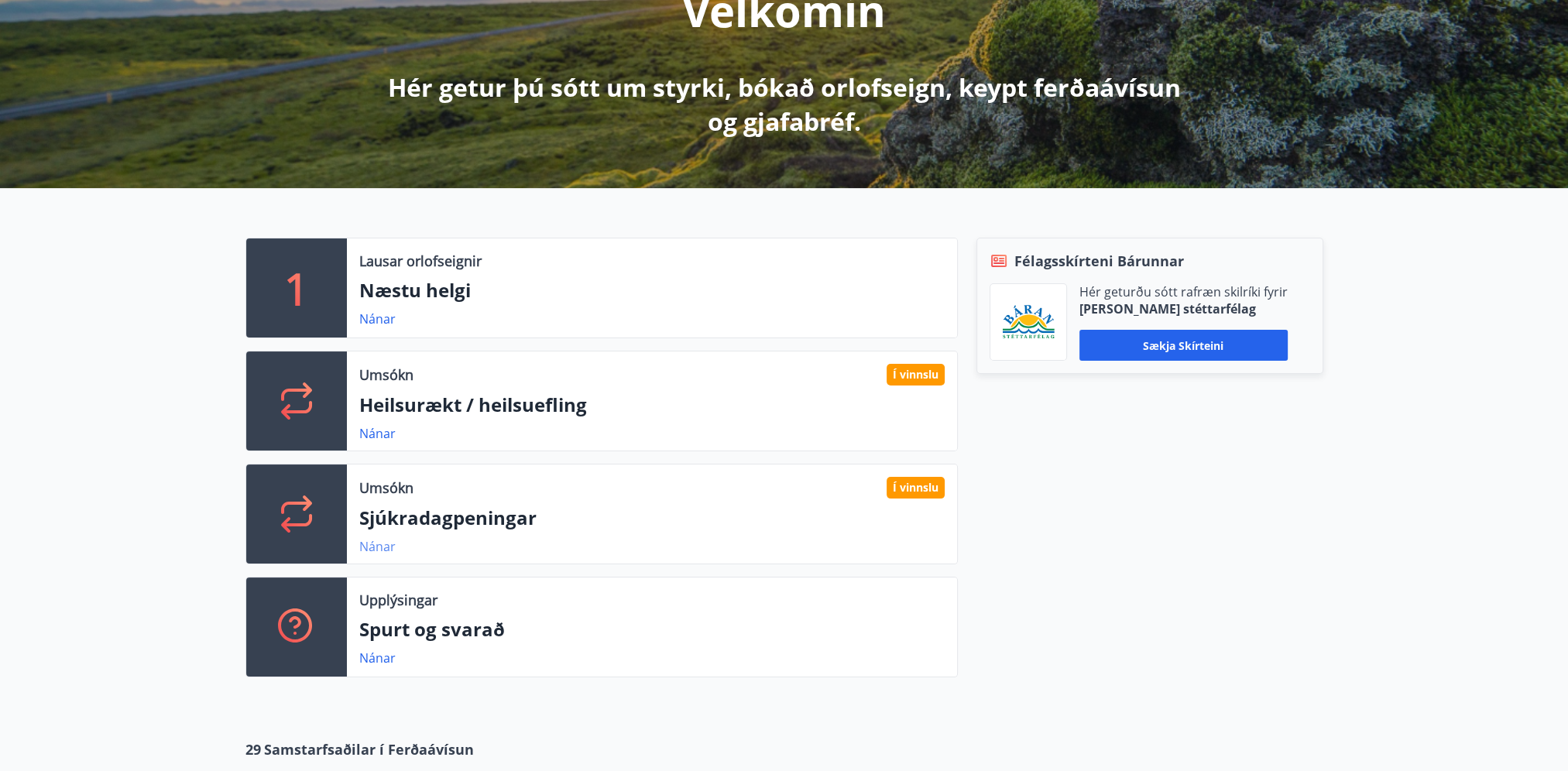
click at [371, 551] on link "Nánar" at bounding box center [377, 546] width 36 height 17
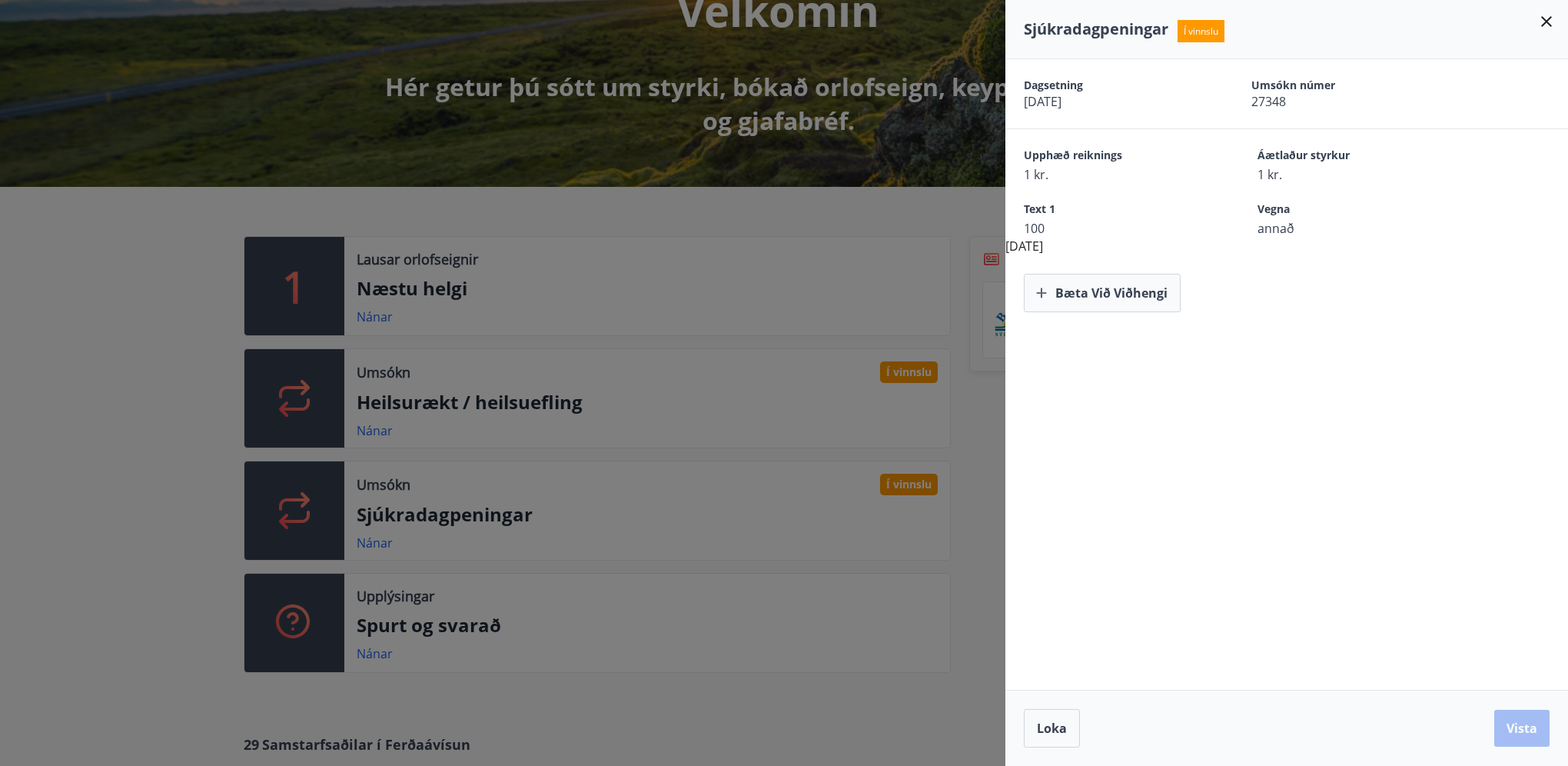
click at [468, 209] on div at bounding box center [784, 383] width 1568 height 766
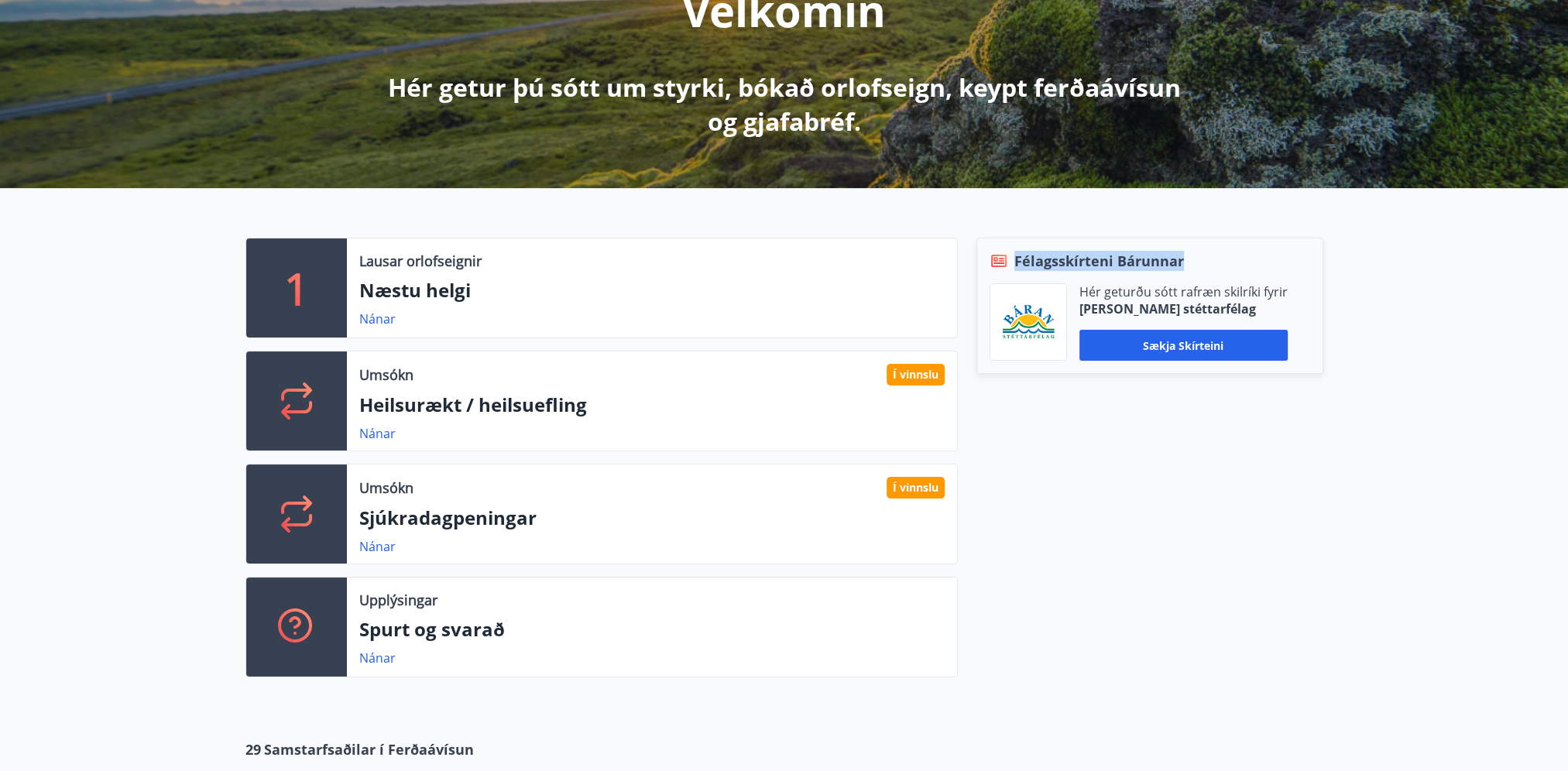
drag, startPoint x: 1248, startPoint y: 251, endPoint x: 981, endPoint y: 191, distance: 273.7
click at [981, 191] on div "1 Lausar orlofseignir Næstu helgi Nánar Umsókn Í vinnslu Heilsurækt / heilsuefl…" at bounding box center [784, 451] width 1568 height 527
click at [784, 114] on p "Hér getur þú sótt um styrki, bókað orlofseign, keypt ferðaávísun og gjafabréf." at bounding box center [784, 105] width 818 height 68
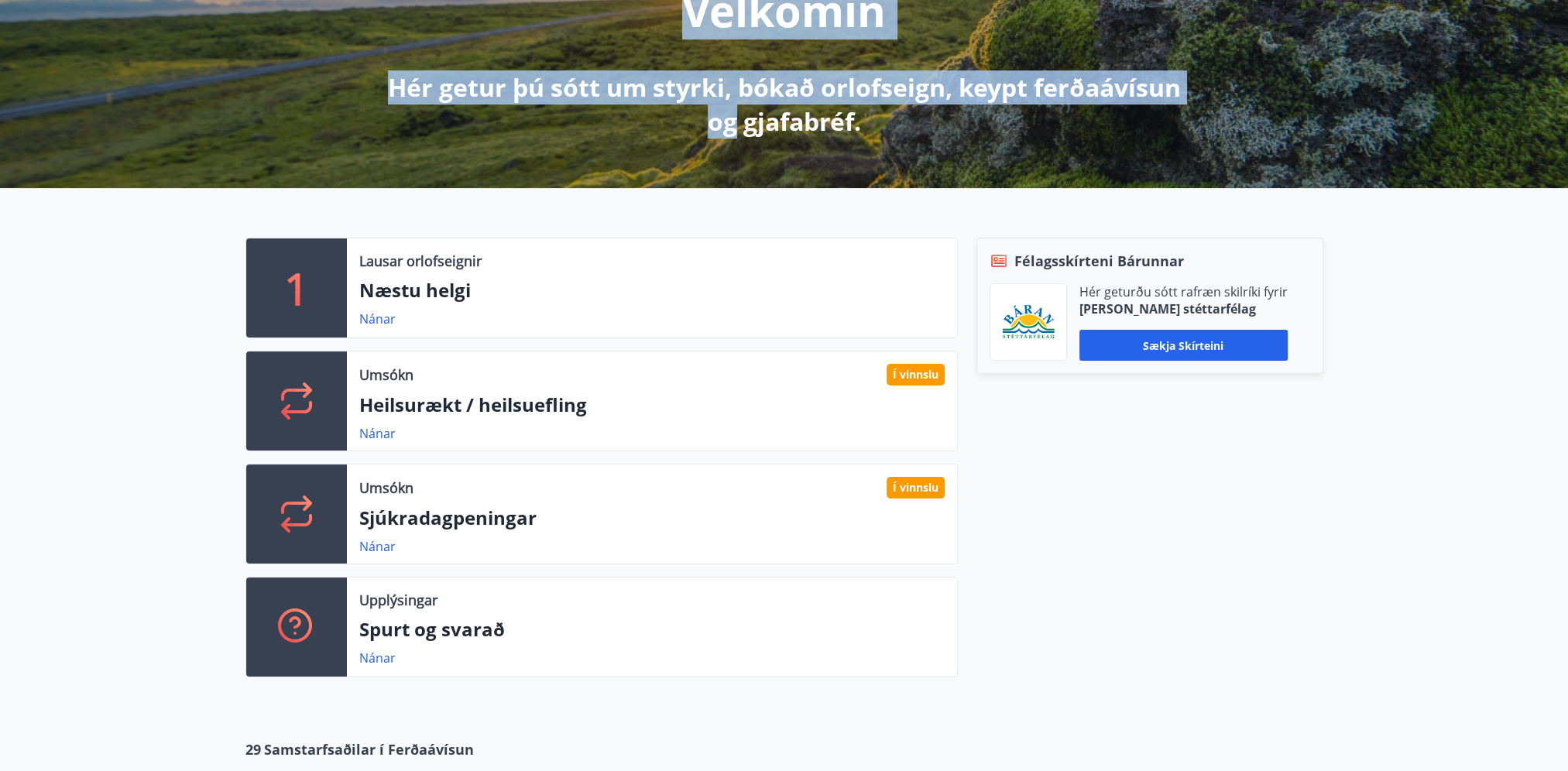
drag, startPoint x: 735, startPoint y: 129, endPoint x: 915, endPoint y: 158, distance: 182.3
click at [915, 158] on div "J [PERSON_NAME] [PERSON_NAME] Kennitala 100772-5239 Samtals punktar 53 Inneign …" at bounding box center [784, 9] width 1568 height 358
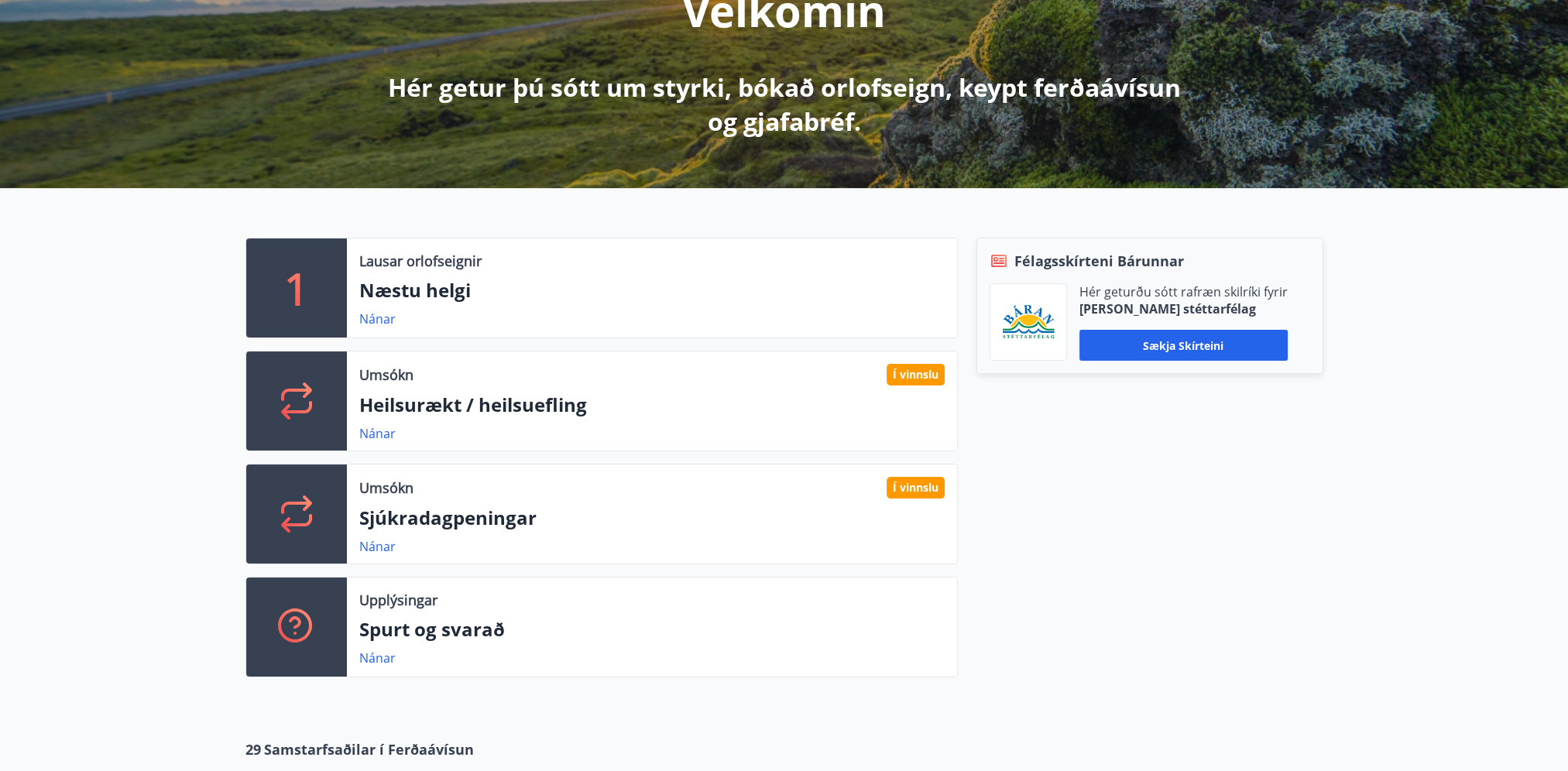
drag, startPoint x: 915, startPoint y: 158, endPoint x: 918, endPoint y: 222, distance: 64.1
click at [918, 222] on div "1 Lausar orlofseignir Næstu helgi Nánar Umsókn Í vinnslu Heilsurækt / heilsuefl…" at bounding box center [784, 451] width 1568 height 527
click at [391, 543] on link "Nánar" at bounding box center [377, 546] width 36 height 17
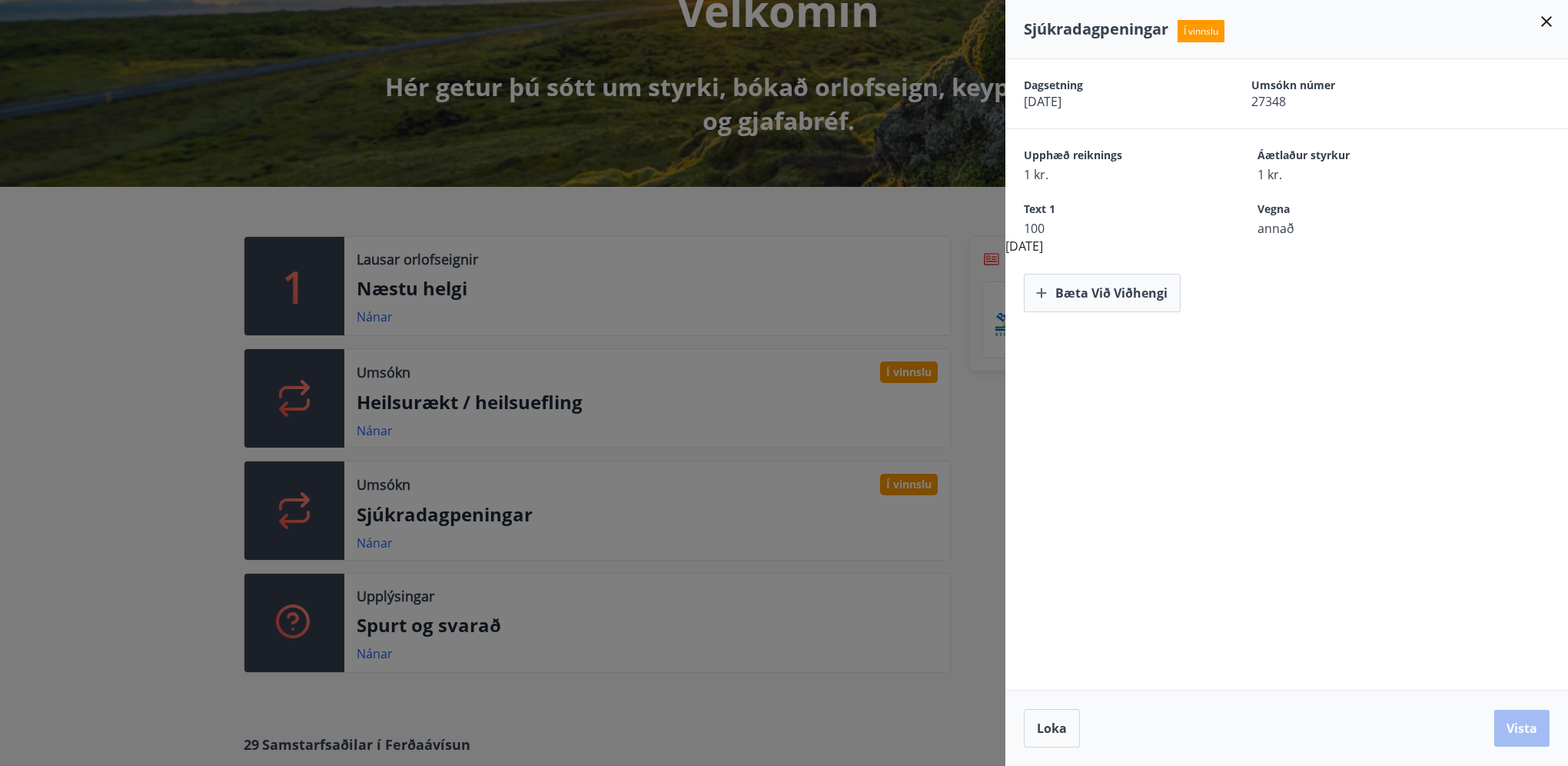
click at [875, 182] on div at bounding box center [784, 383] width 1568 height 766
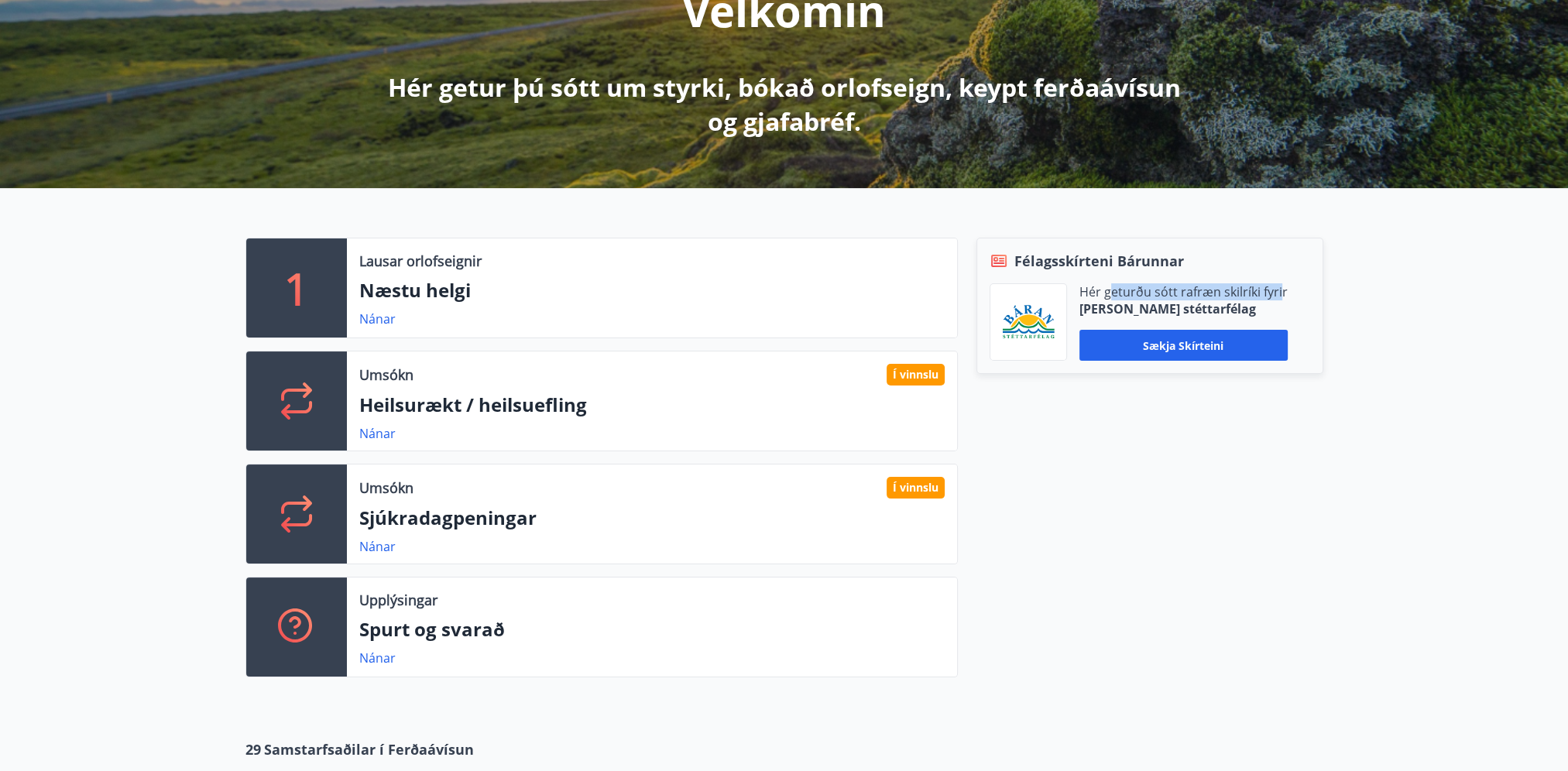
drag, startPoint x: 1107, startPoint y: 293, endPoint x: 1279, endPoint y: 288, distance: 172.1
click at [1279, 288] on p "Hér geturðu sótt rafræn skilríki fyrir" at bounding box center [1183, 291] width 208 height 17
click at [1273, 493] on div "Félagsskírteni Bárunnar Hér geturðu sótt rafræn skilríki fyrir [PERSON_NAME] st…" at bounding box center [1140, 463] width 365 height 452
drag, startPoint x: 1016, startPoint y: 264, endPoint x: 1289, endPoint y: 322, distance: 279.1
click at [1289, 322] on div "Félagsskírteni Bárunnar Hér geturðu sótt rafræn skilríki fyrir [PERSON_NAME] st…" at bounding box center [1149, 305] width 347 height 136
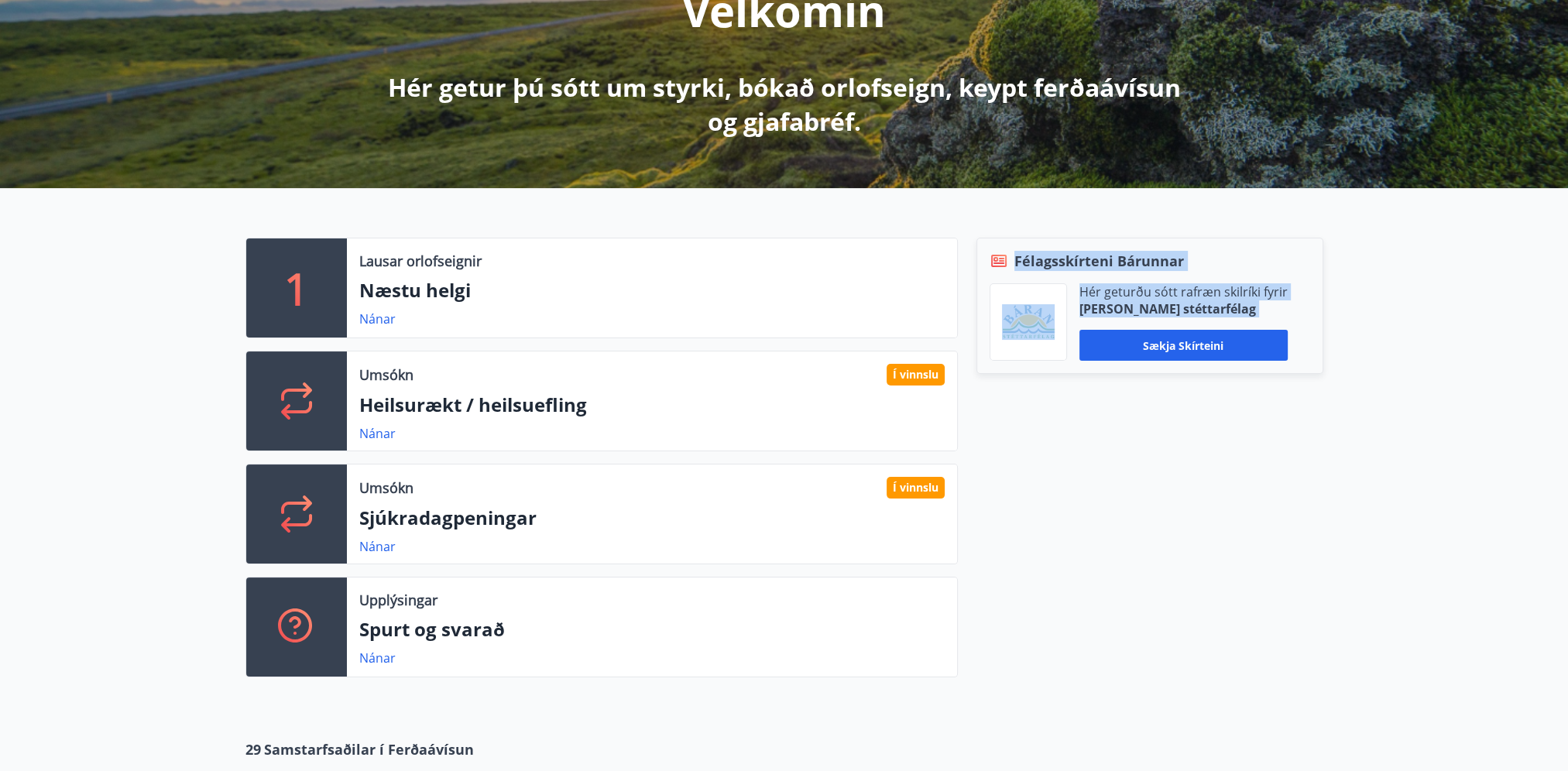
click at [1283, 517] on div "Félagsskírteni Bárunnar Hér geturðu sótt rafræn skilríki fyrir [PERSON_NAME] st…" at bounding box center [1140, 463] width 365 height 452
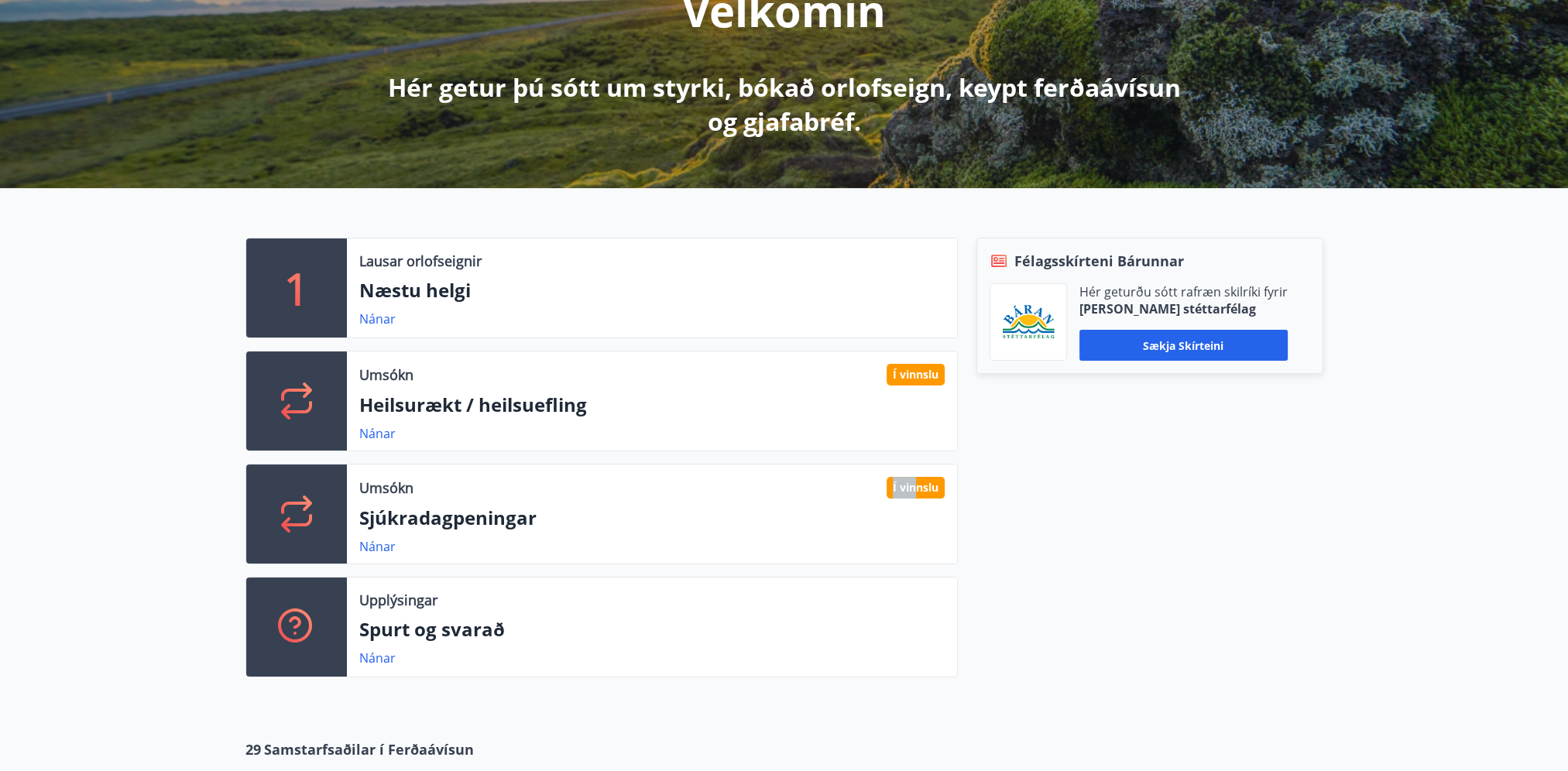
drag, startPoint x: 911, startPoint y: 483, endPoint x: 872, endPoint y: 482, distance: 39.0
click at [872, 482] on div "Umsókn Í vinnslu" at bounding box center [652, 488] width 585 height 21
click at [1046, 554] on div "Félagsskírteni Bárunnar Hér geturðu sótt rafræn skilríki fyrir [PERSON_NAME] st…" at bounding box center [1140, 463] width 365 height 452
click at [371, 546] on link "Nánar" at bounding box center [377, 546] width 36 height 17
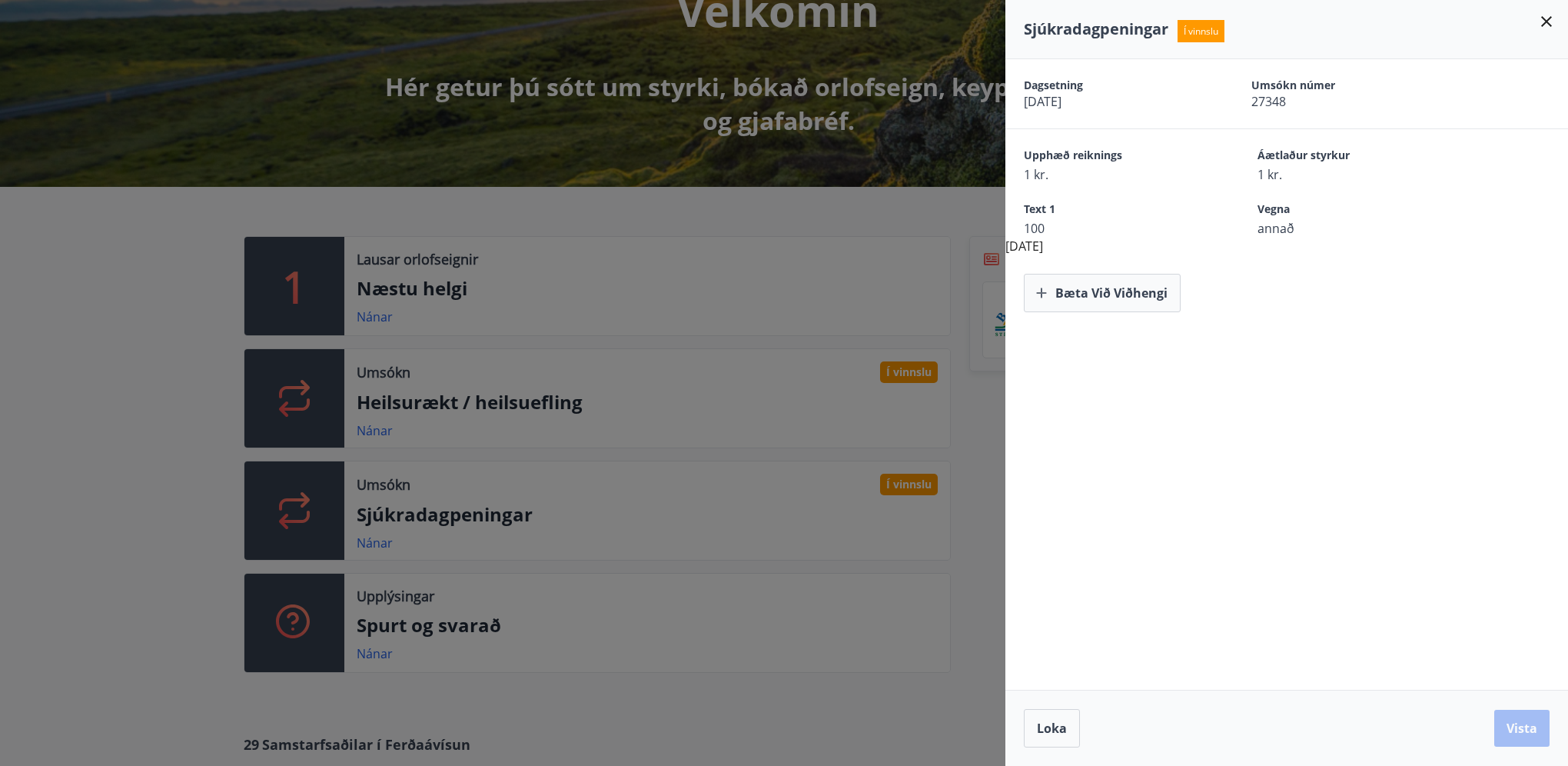
click at [1036, 181] on span "1 kr." at bounding box center [1113, 174] width 180 height 17
click at [822, 207] on div at bounding box center [784, 383] width 1568 height 766
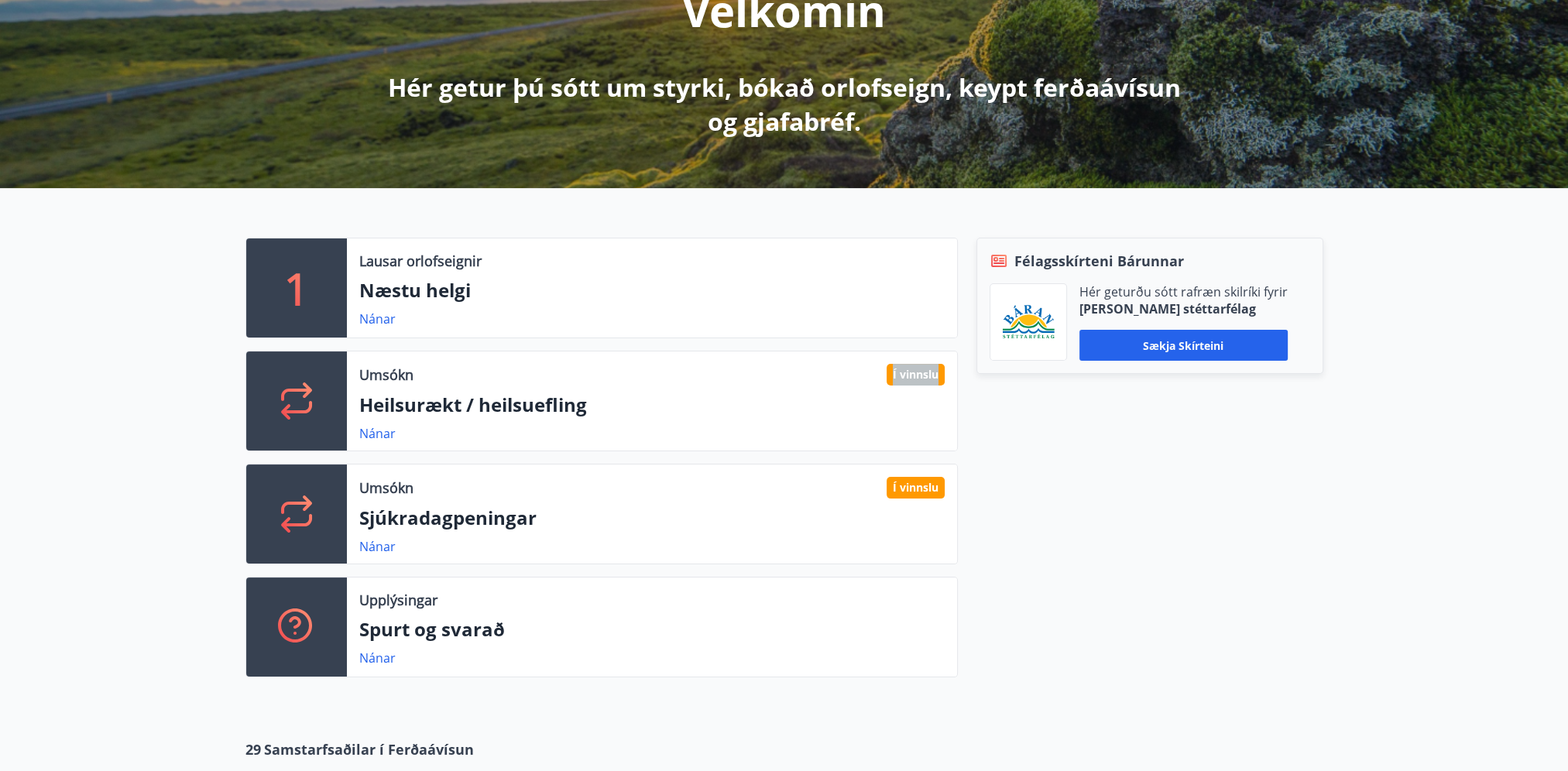
drag, startPoint x: 946, startPoint y: 381, endPoint x: 885, endPoint y: 363, distance: 63.6
click at [885, 363] on div "Umsókn Í vinnslu Heilsurækt / heilsuefling Nánar" at bounding box center [652, 401] width 610 height 99
drag, startPoint x: 885, startPoint y: 363, endPoint x: 958, endPoint y: 517, distance: 170.4
click at [958, 517] on div "Félagsskírteni Bárunnar Hér geturðu sótt rafræn skilríki fyrir [PERSON_NAME] st…" at bounding box center [1140, 463] width 365 height 452
drag, startPoint x: 402, startPoint y: 542, endPoint x: 363, endPoint y: 428, distance: 120.5
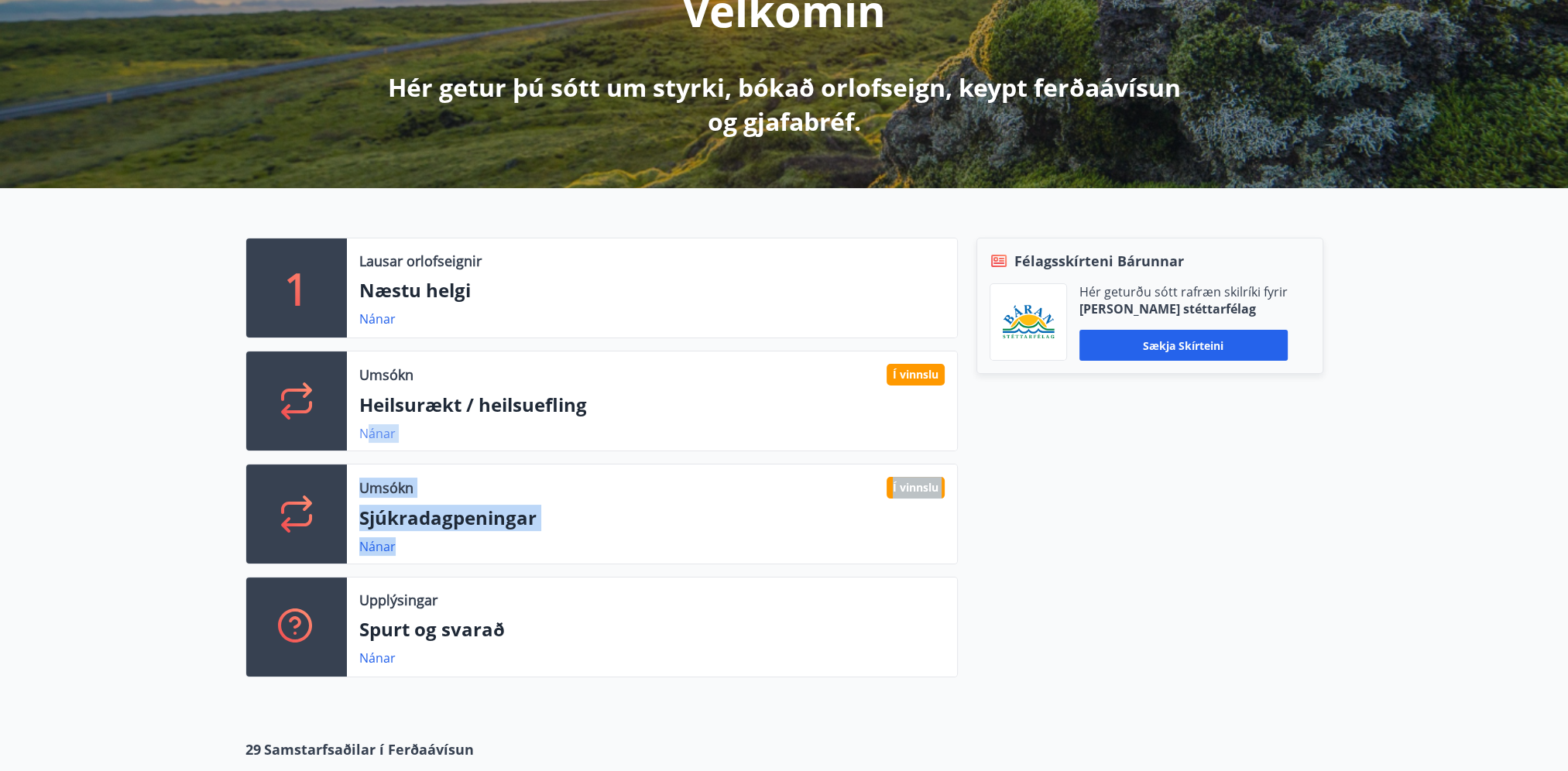
click at [363, 428] on div "1 Lausar orlofseignir Næstu helgi Nánar Umsókn Í vinnslu Heilsurækt / heilsuefl…" at bounding box center [592, 463] width 731 height 452
click at [1265, 446] on div "Félagsskírteni Bárunnar Hér geturðu sótt rafræn skilríki fyrir [PERSON_NAME] st…" at bounding box center [1140, 463] width 365 height 452
drag, startPoint x: 489, startPoint y: 509, endPoint x: 530, endPoint y: 549, distance: 57.3
click at [530, 549] on div "Umsókn Í vinnslu Sjúkradagpeningar Nánar" at bounding box center [652, 513] width 610 height 99
click at [1191, 535] on div "Félagsskírteni Bárunnar Hér geturðu sótt rafræn skilríki fyrir [PERSON_NAME] st…" at bounding box center [1140, 463] width 365 height 452
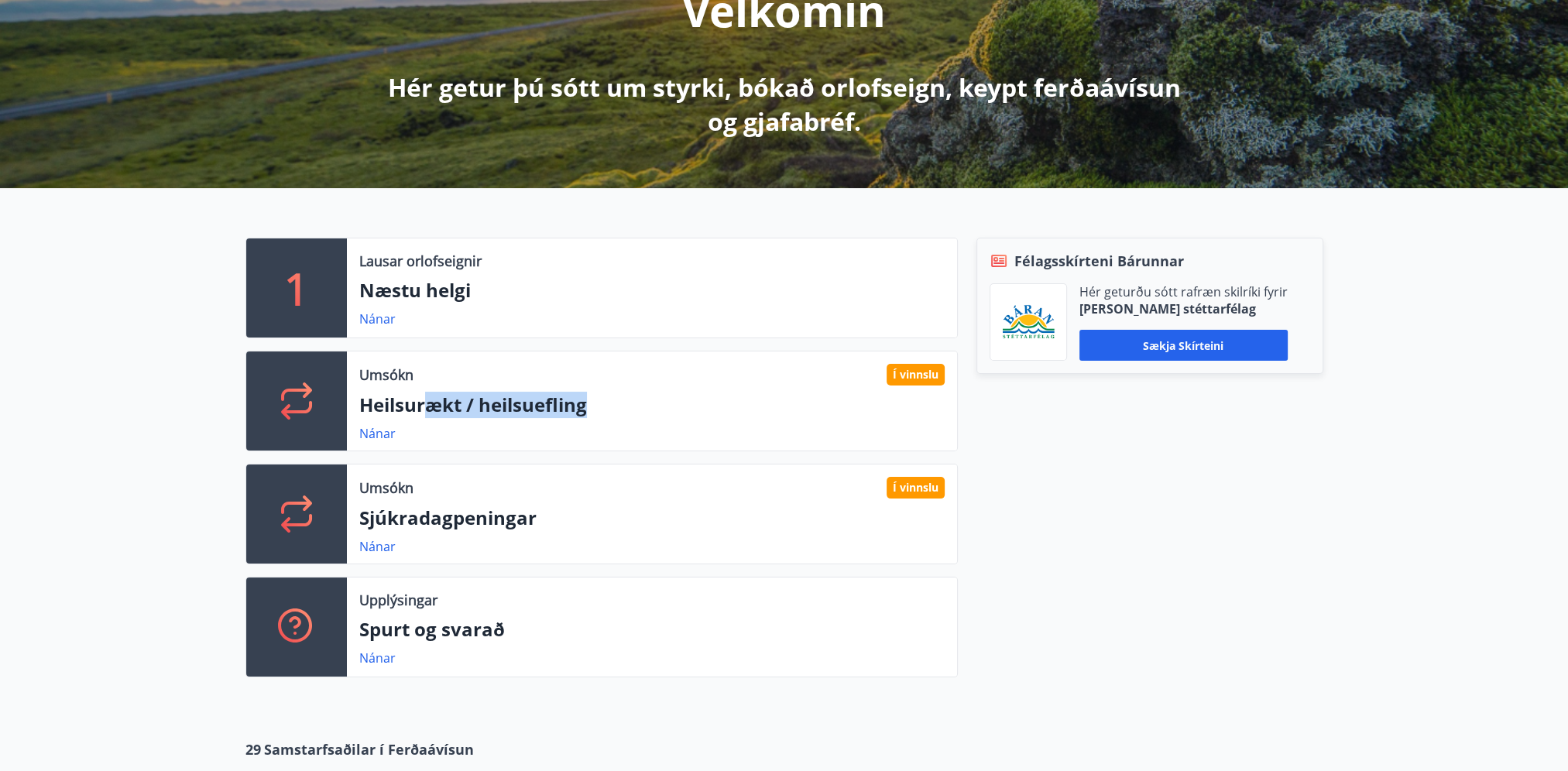
drag, startPoint x: 423, startPoint y: 394, endPoint x: 659, endPoint y: 394, distance: 236.0
click at [659, 394] on p "Heilsurækt / heilsuefling" at bounding box center [652, 405] width 585 height 26
drag, startPoint x: 659, startPoint y: 394, endPoint x: 1040, endPoint y: 325, distance: 387.2
click at [1192, 436] on div "Félagsskírteni Bárunnar Hér geturðu sótt rafræn skilríki fyrir [PERSON_NAME] st…" at bounding box center [1140, 463] width 365 height 452
